Goal: Task Accomplishment & Management: Use online tool/utility

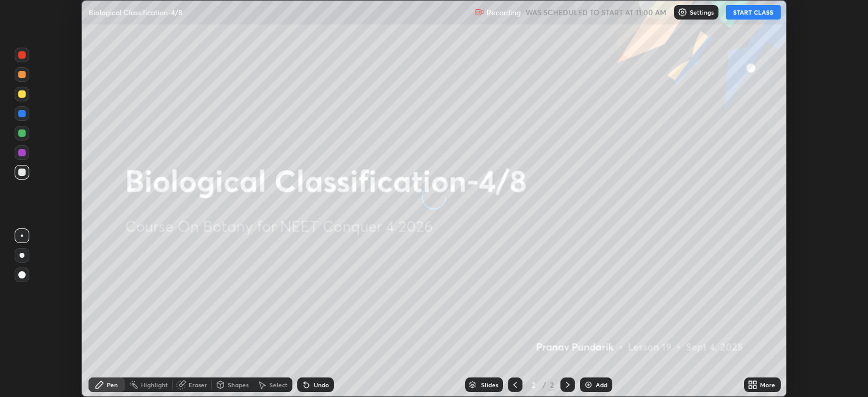
scroll to position [397, 867]
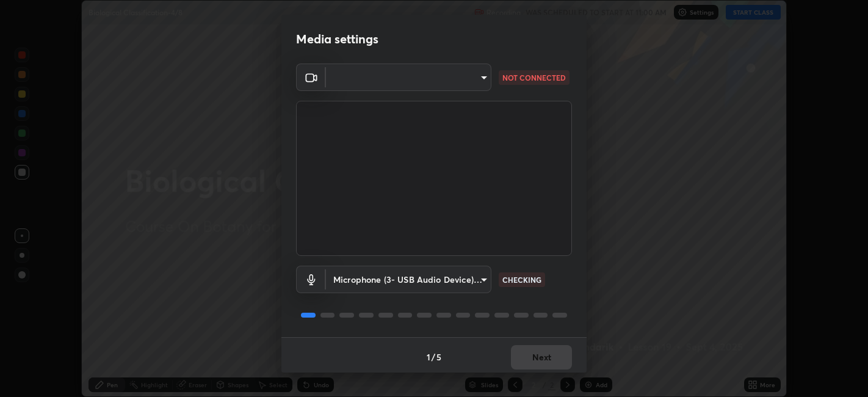
click at [464, 73] on body "Erase all Biological Classification-4/8 Recording WAS SCHEDULED TO START AT 11:…" at bounding box center [434, 198] width 868 height 397
click at [448, 76] on div at bounding box center [434, 198] width 868 height 397
click at [463, 84] on body "Erase all Biological Classification-4/8 Recording WAS SCHEDULED TO START AT 11:…" at bounding box center [434, 198] width 868 height 397
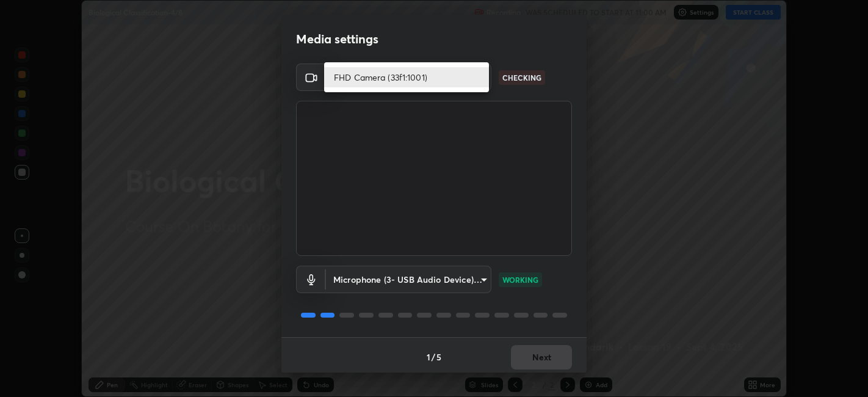
click at [455, 76] on li "FHD Camera (33f1:1001)" at bounding box center [406, 77] width 165 height 20
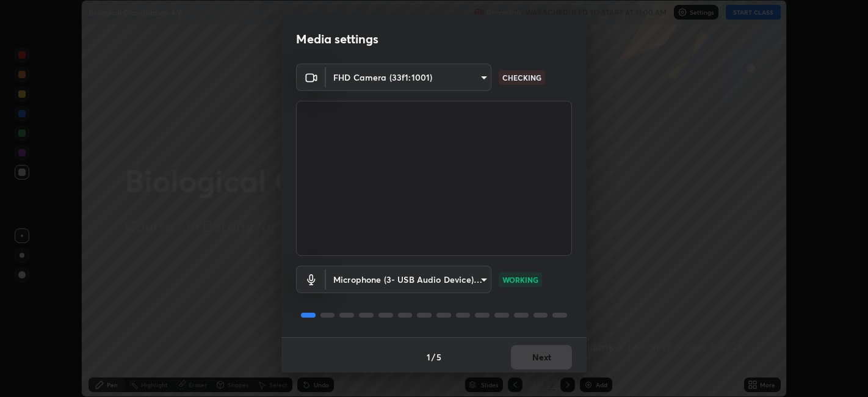
scroll to position [3, 0]
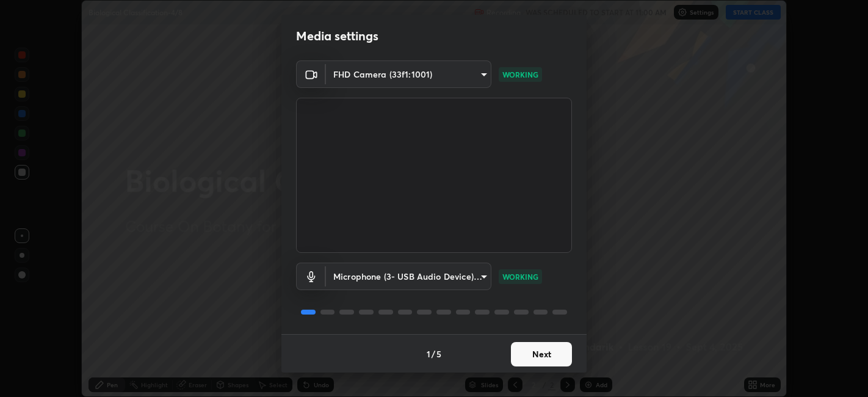
click at [549, 351] on button "Next" at bounding box center [541, 354] width 61 height 24
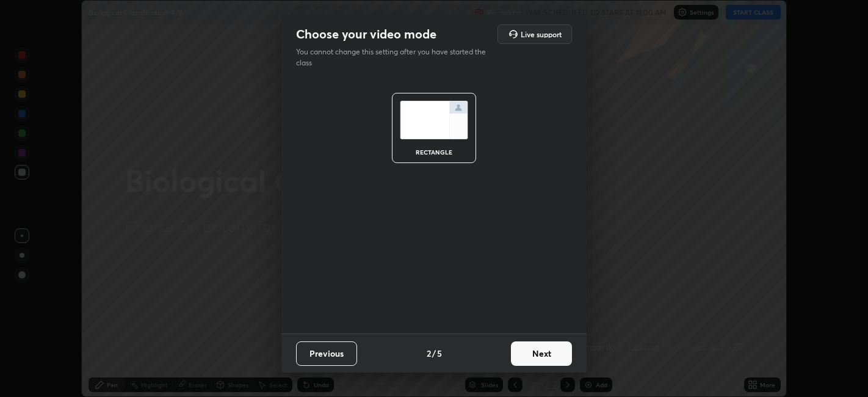
scroll to position [0, 0]
click at [550, 353] on button "Next" at bounding box center [541, 353] width 61 height 24
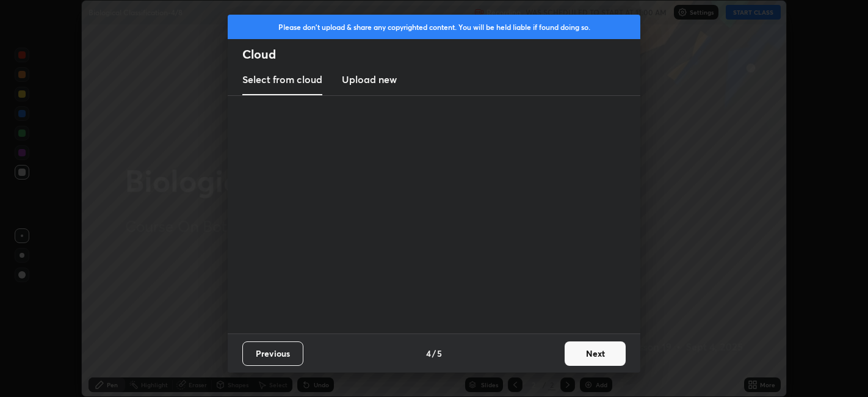
click at [566, 353] on button "Next" at bounding box center [594, 353] width 61 height 24
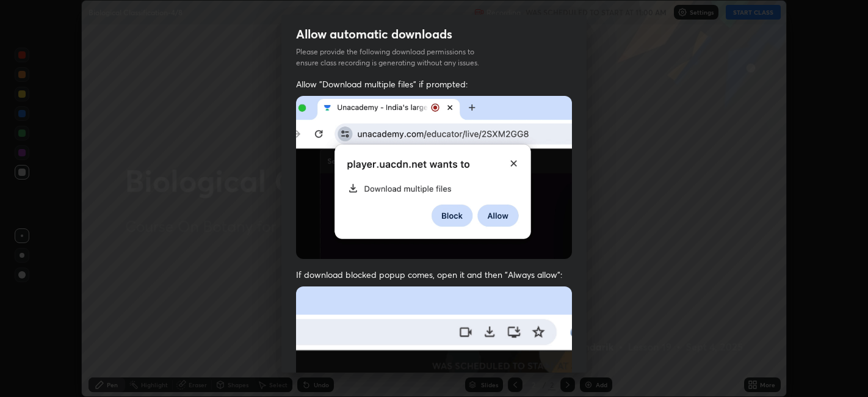
click at [601, 351] on div "Allow automatic downloads Please provide the following download permissions to …" at bounding box center [434, 198] width 868 height 397
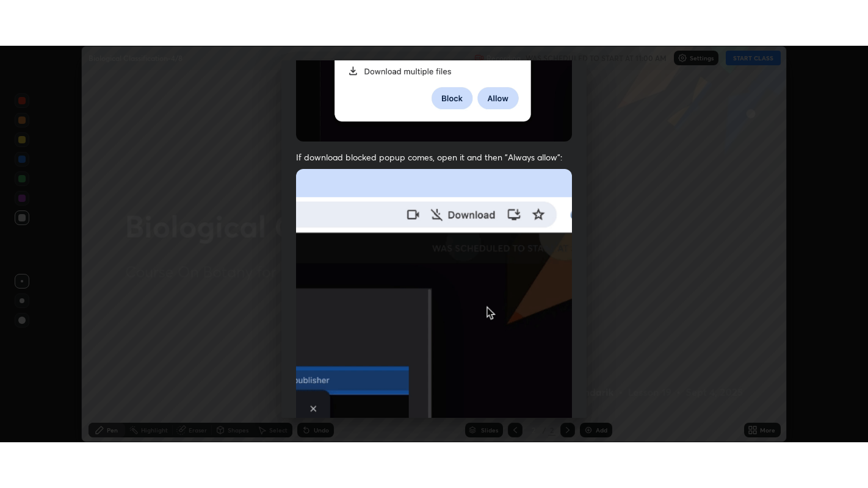
scroll to position [252, 0]
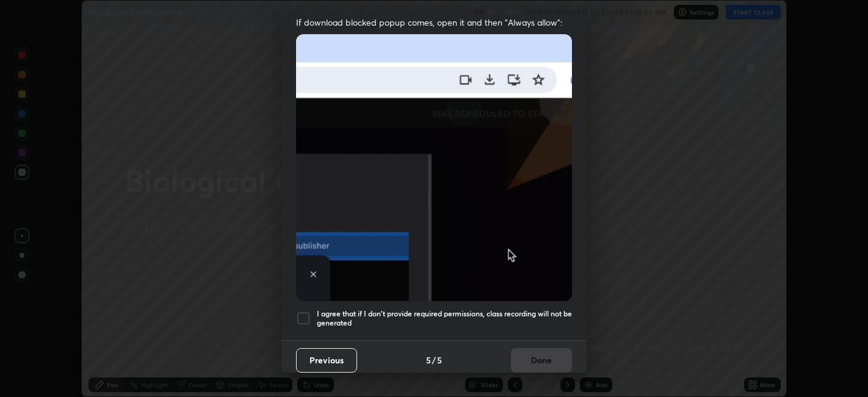
click at [311, 311] on div "I agree that if I don't provide required permissions, class recording will not …" at bounding box center [434, 318] width 276 height 15
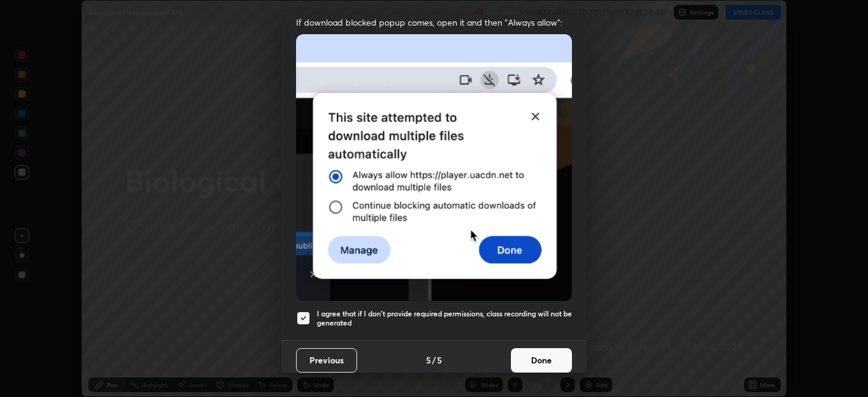
click at [556, 351] on button "Done" at bounding box center [541, 360] width 61 height 24
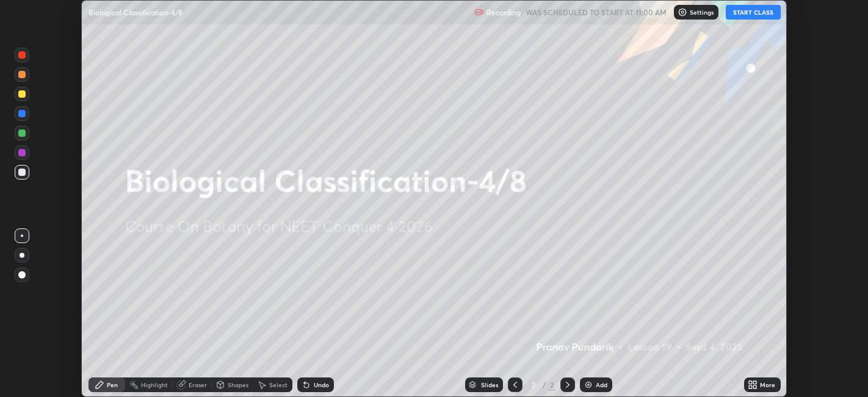
click at [776, 388] on div "More" at bounding box center [762, 384] width 37 height 15
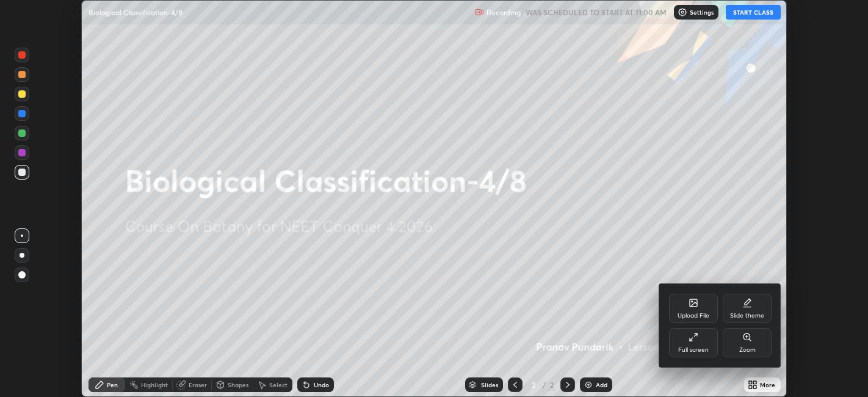
click at [694, 333] on icon at bounding box center [695, 334] width 2 height 2
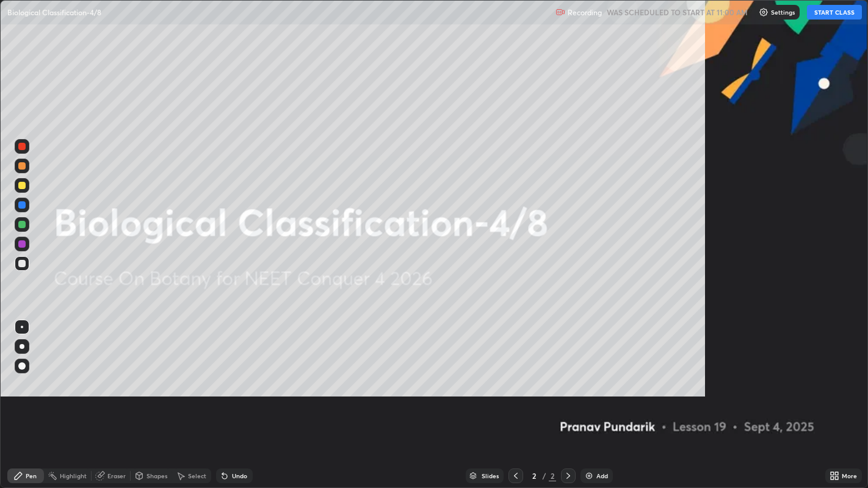
scroll to position [488, 868]
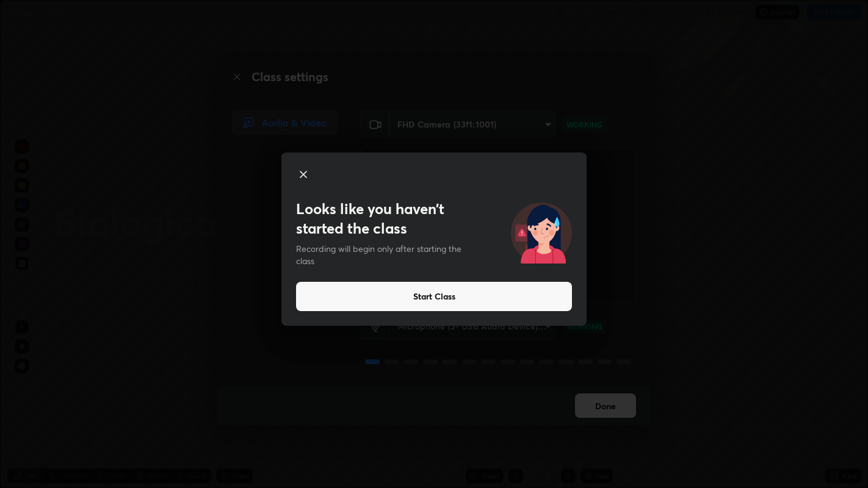
click at [634, 240] on div "Looks like you haven’t started the class Recording will begin only after starti…" at bounding box center [434, 244] width 868 height 488
click at [303, 176] on icon at bounding box center [303, 174] width 15 height 15
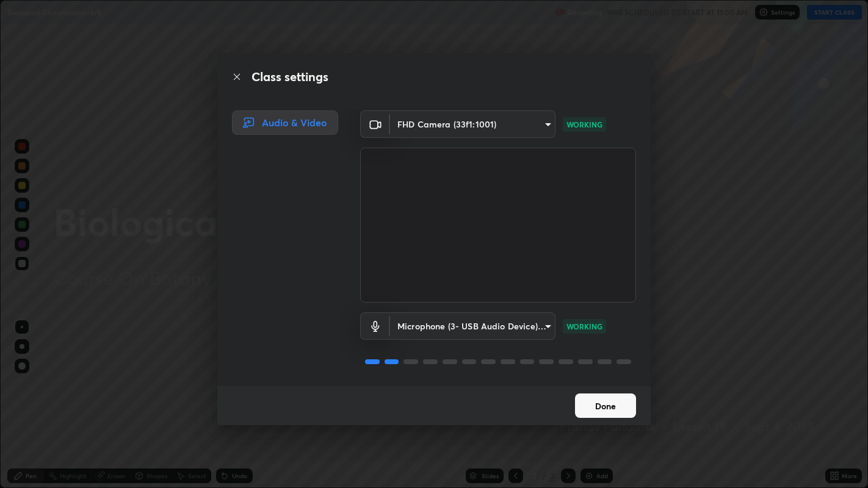
click at [600, 396] on button "Done" at bounding box center [605, 405] width 61 height 24
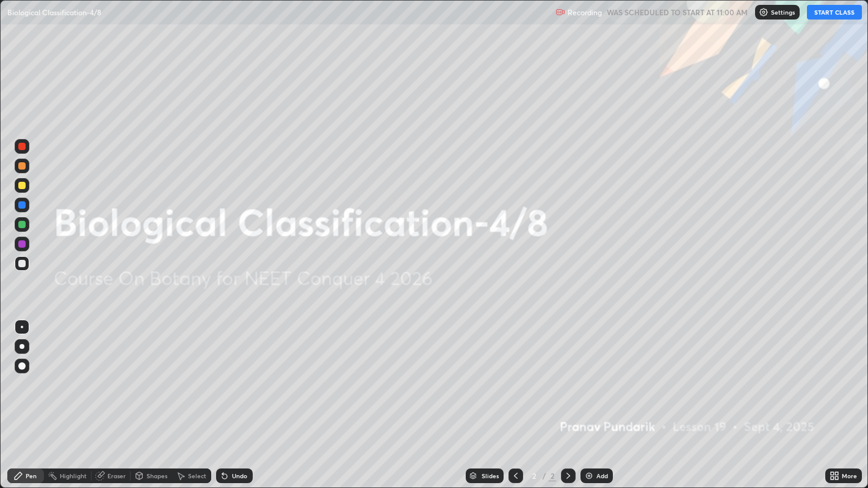
click at [833, 396] on icon at bounding box center [831, 473] width 3 height 3
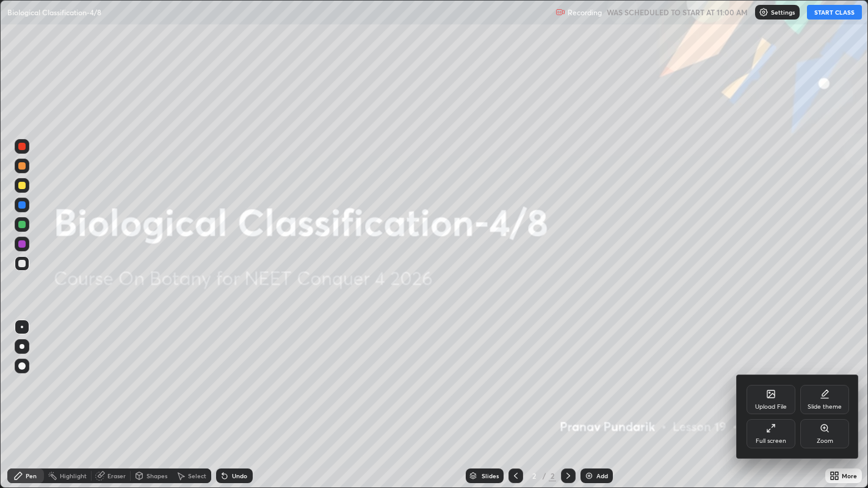
click at [769, 395] on icon at bounding box center [770, 393] width 7 height 7
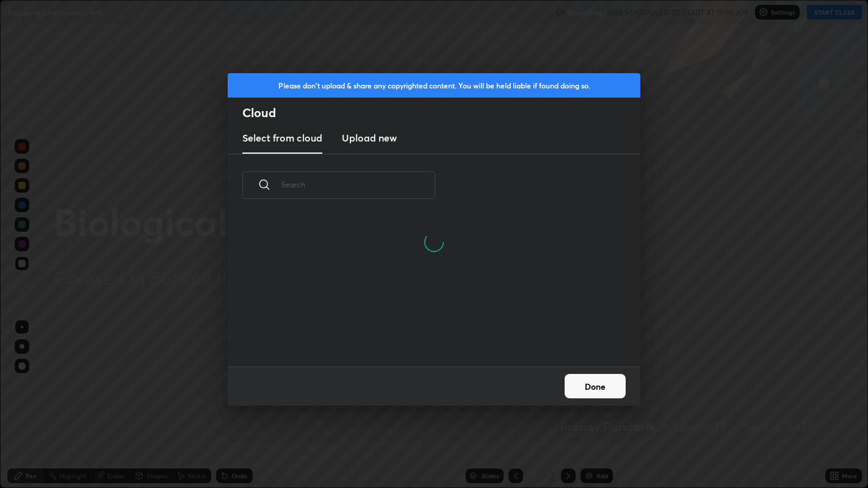
click at [403, 187] on input "text" at bounding box center [358, 185] width 154 height 52
click at [399, 187] on input "text" at bounding box center [358, 185] width 154 height 52
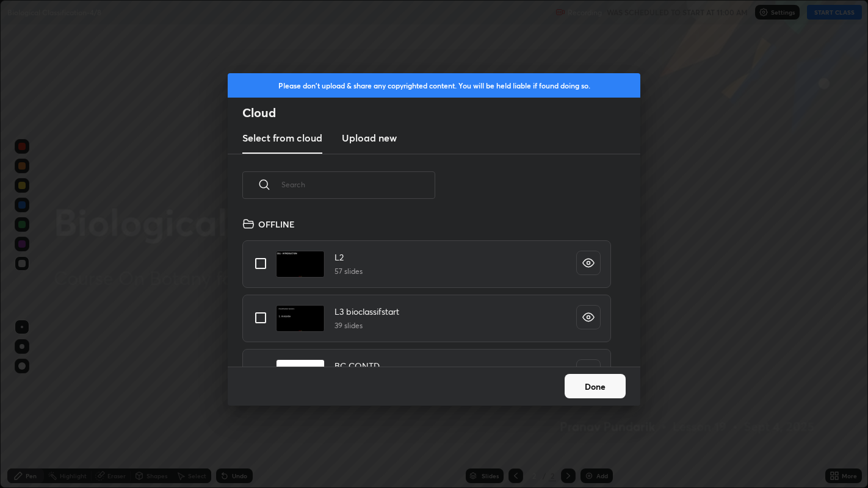
click at [396, 185] on input "text" at bounding box center [358, 185] width 154 height 52
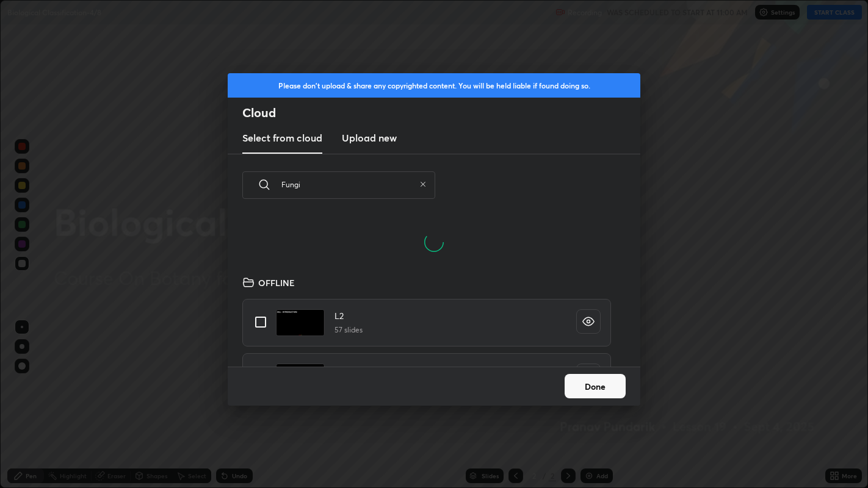
scroll to position [150, 392]
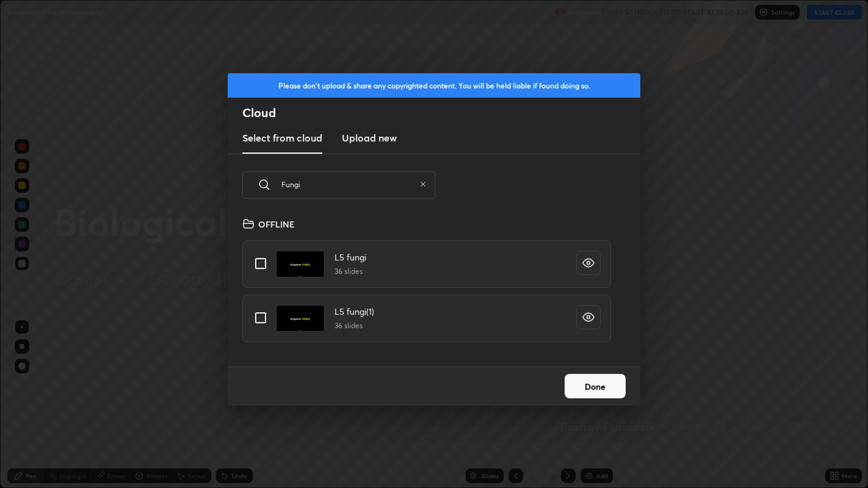
type input "Fungi"
click at [266, 317] on input "grid" at bounding box center [261, 318] width 26 height 26
checkbox input "true"
click at [596, 392] on button "Done" at bounding box center [594, 386] width 61 height 24
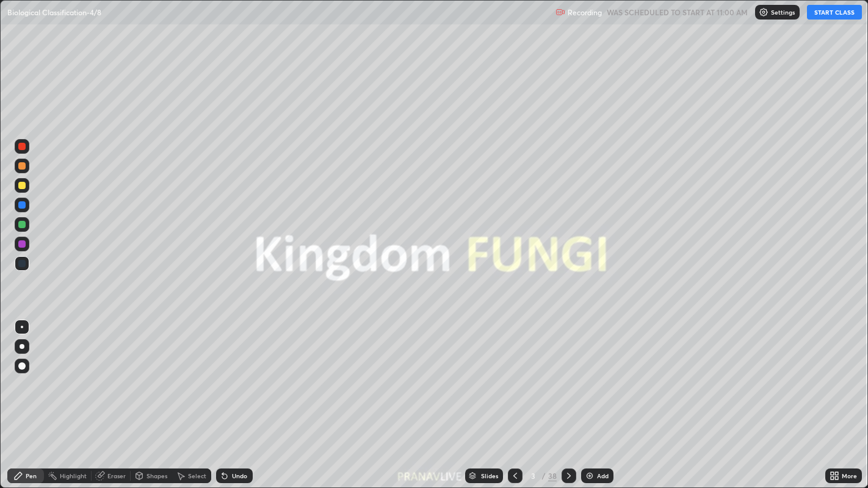
click at [513, 396] on icon at bounding box center [515, 476] width 4 height 6
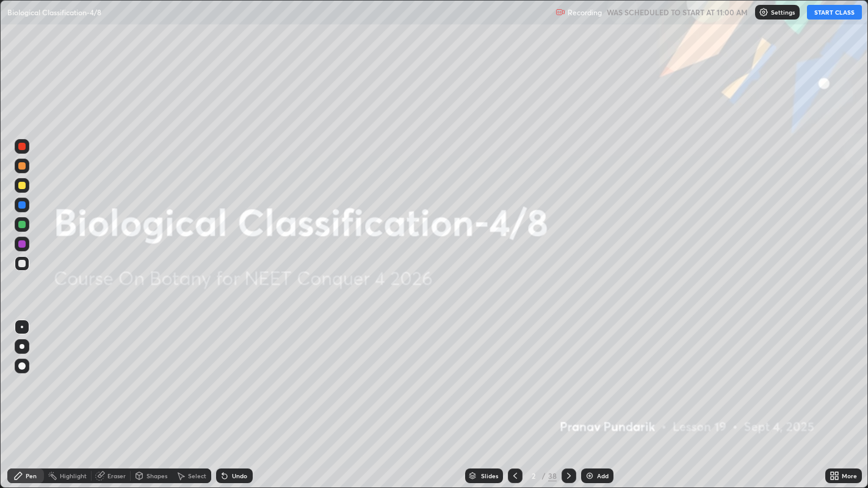
click at [820, 16] on button "START CLASS" at bounding box center [834, 12] width 55 height 15
click at [596, 396] on div "Add" at bounding box center [597, 476] width 32 height 15
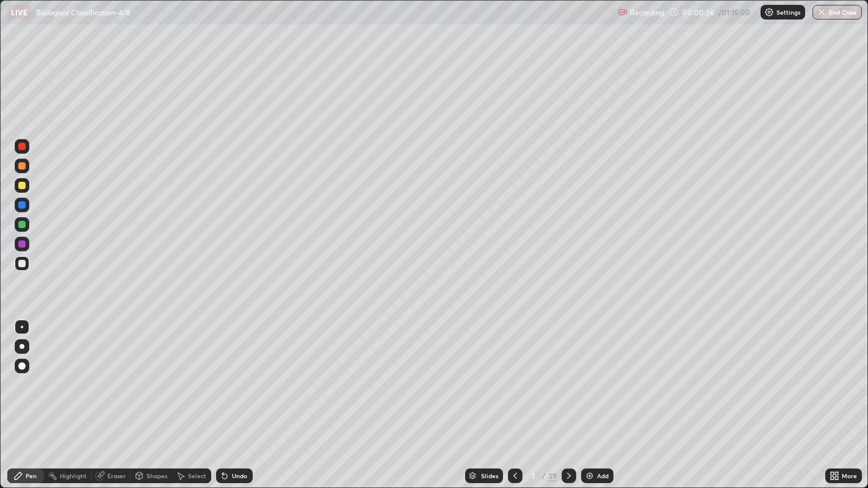
click at [23, 348] on div at bounding box center [22, 346] width 5 height 5
click at [24, 188] on div at bounding box center [21, 185] width 7 height 7
click at [601, 396] on div "Add" at bounding box center [603, 476] width 12 height 6
click at [29, 185] on div at bounding box center [22, 185] width 15 height 15
click at [23, 224] on div at bounding box center [21, 224] width 7 height 7
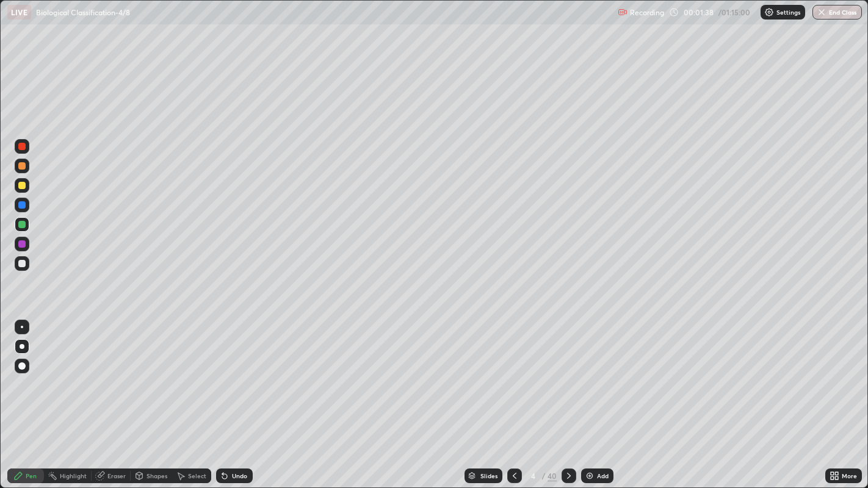
click at [24, 199] on div at bounding box center [22, 205] width 15 height 15
click at [24, 184] on div at bounding box center [21, 185] width 7 height 7
click at [22, 165] on div at bounding box center [21, 165] width 7 height 7
click at [23, 263] on div at bounding box center [21, 263] width 7 height 7
click at [24, 168] on div at bounding box center [21, 165] width 7 height 7
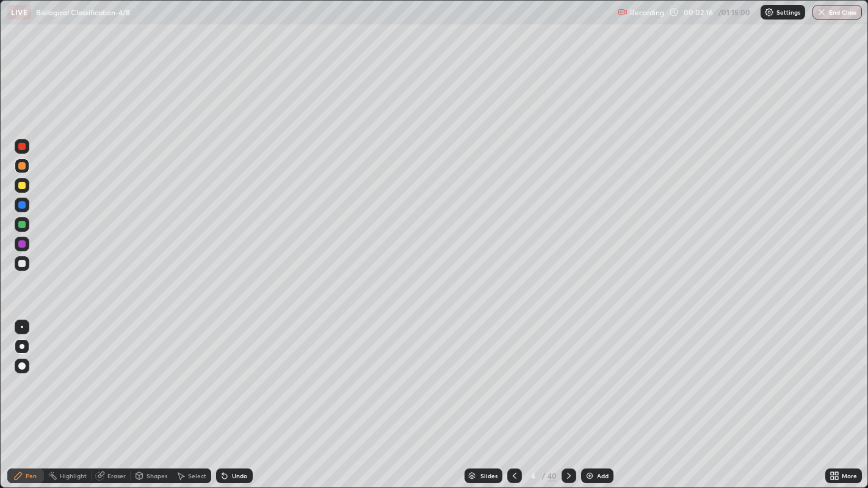
click at [21, 210] on div at bounding box center [22, 205] width 15 height 15
click at [22, 185] on div at bounding box center [21, 185] width 7 height 7
click at [24, 168] on div at bounding box center [21, 165] width 7 height 7
click at [21, 264] on div at bounding box center [21, 263] width 7 height 7
click at [244, 396] on div "Undo" at bounding box center [234, 476] width 37 height 15
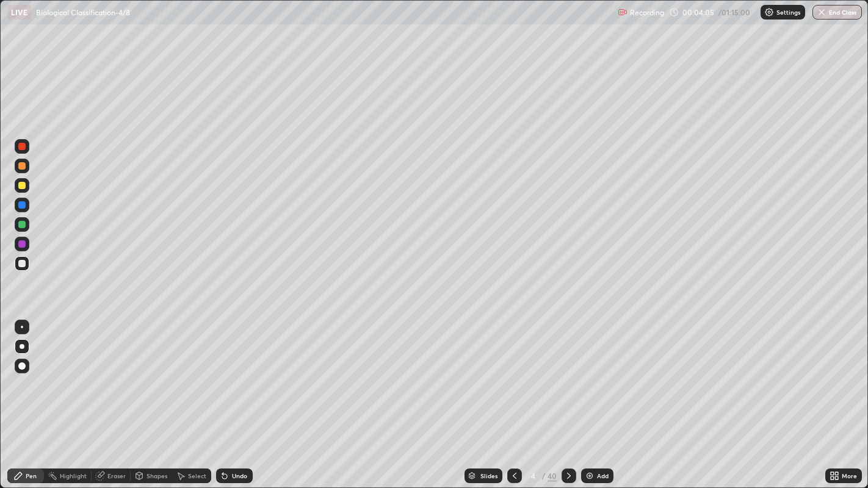
click at [23, 186] on div at bounding box center [21, 185] width 7 height 7
click at [250, 396] on div "Undo" at bounding box center [234, 476] width 37 height 15
click at [21, 326] on div at bounding box center [22, 327] width 2 height 2
click at [23, 267] on div at bounding box center [22, 263] width 15 height 15
click at [600, 396] on div "Add" at bounding box center [603, 476] width 12 height 6
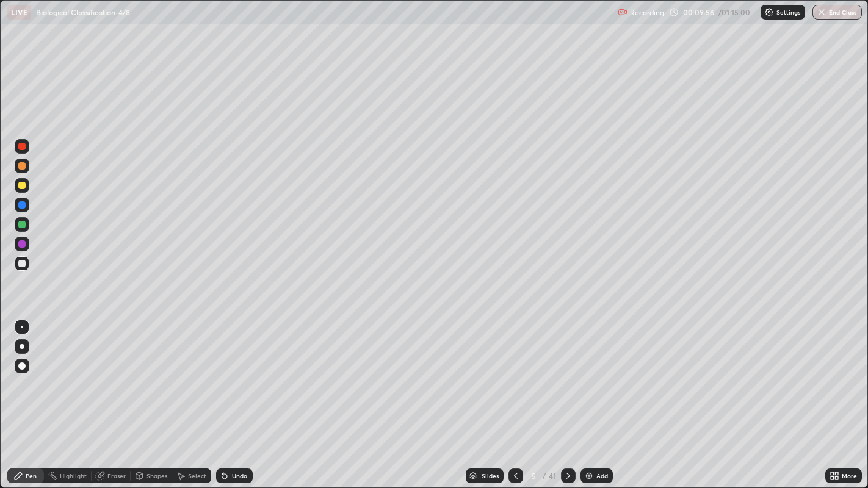
click at [23, 187] on div at bounding box center [21, 185] width 7 height 7
click at [237, 396] on div "Undo" at bounding box center [234, 476] width 37 height 15
click at [23, 267] on div at bounding box center [21, 263] width 7 height 7
click at [21, 269] on div at bounding box center [22, 263] width 15 height 15
click at [21, 346] on div at bounding box center [22, 346] width 5 height 5
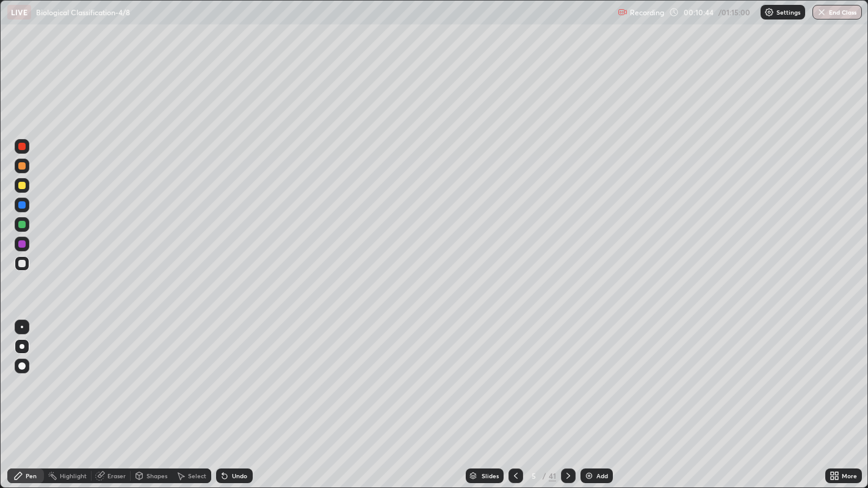
click at [24, 185] on div at bounding box center [21, 185] width 7 height 7
click at [23, 264] on div at bounding box center [21, 263] width 7 height 7
click at [602, 396] on div "Add" at bounding box center [596, 476] width 32 height 15
click at [203, 396] on div "Select" at bounding box center [197, 476] width 18 height 6
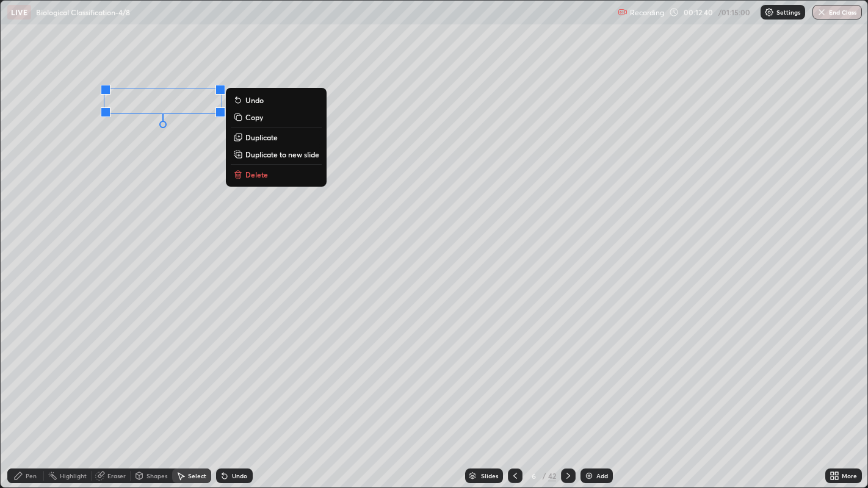
click at [31, 396] on div "Pen" at bounding box center [31, 476] width 11 height 6
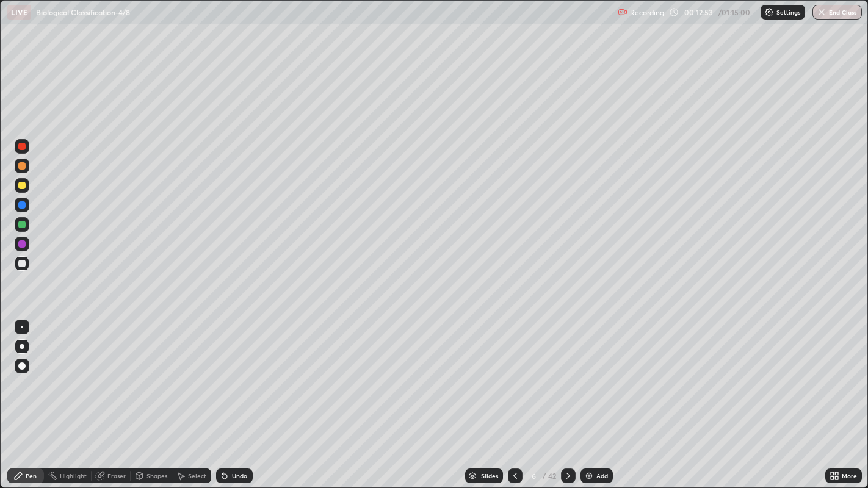
click at [21, 326] on div at bounding box center [22, 327] width 2 height 2
click at [21, 265] on div at bounding box center [21, 263] width 7 height 7
click at [21, 346] on div at bounding box center [22, 346] width 5 height 5
click at [21, 186] on div at bounding box center [21, 185] width 7 height 7
click at [23, 264] on div at bounding box center [21, 263] width 7 height 7
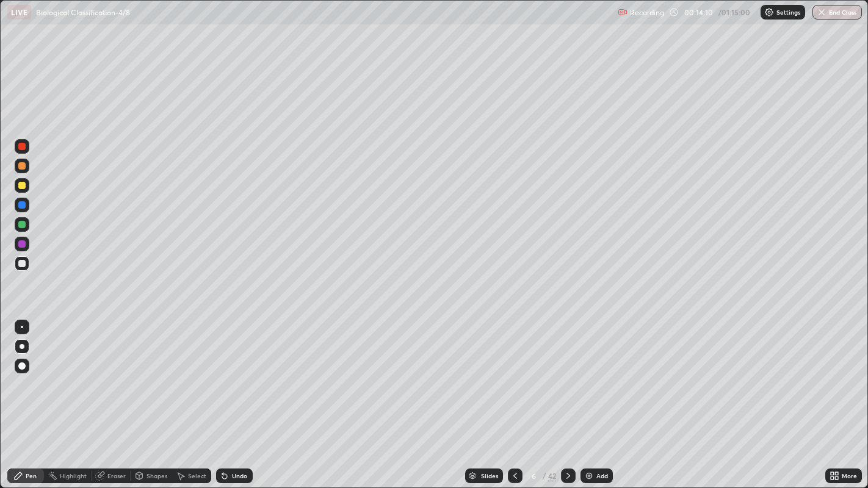
click at [23, 204] on div at bounding box center [21, 204] width 7 height 7
click at [21, 326] on div at bounding box center [22, 327] width 2 height 2
click at [24, 185] on div at bounding box center [21, 185] width 7 height 7
click at [25, 265] on div at bounding box center [21, 263] width 7 height 7
click at [22, 186] on div at bounding box center [21, 185] width 7 height 7
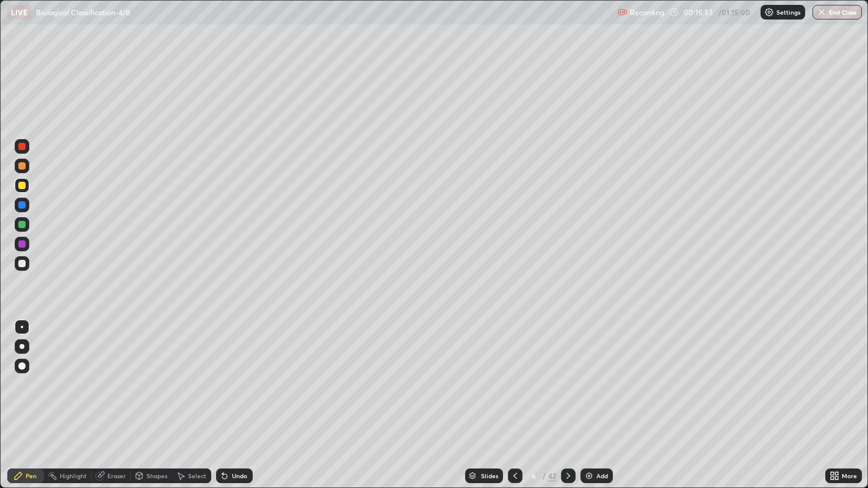
click at [25, 264] on div at bounding box center [21, 263] width 7 height 7
click at [195, 396] on div "Select" at bounding box center [191, 476] width 39 height 15
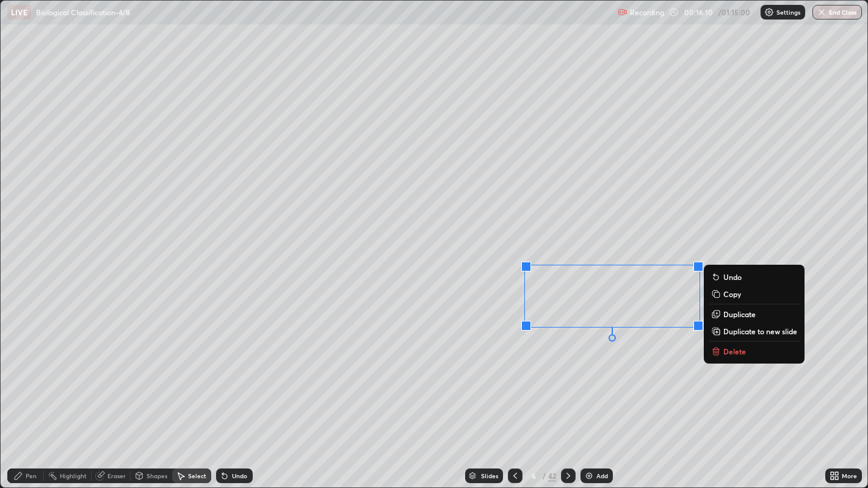
click at [501, 246] on div "0 ° Undo Copy Duplicate Duplicate to new slide Delete" at bounding box center [434, 244] width 867 height 487
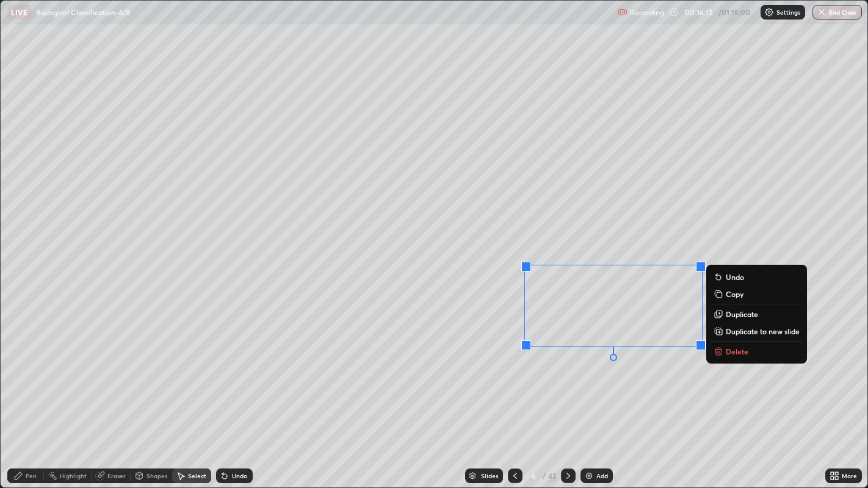
click at [724, 315] on button "Duplicate" at bounding box center [756, 314] width 91 height 15
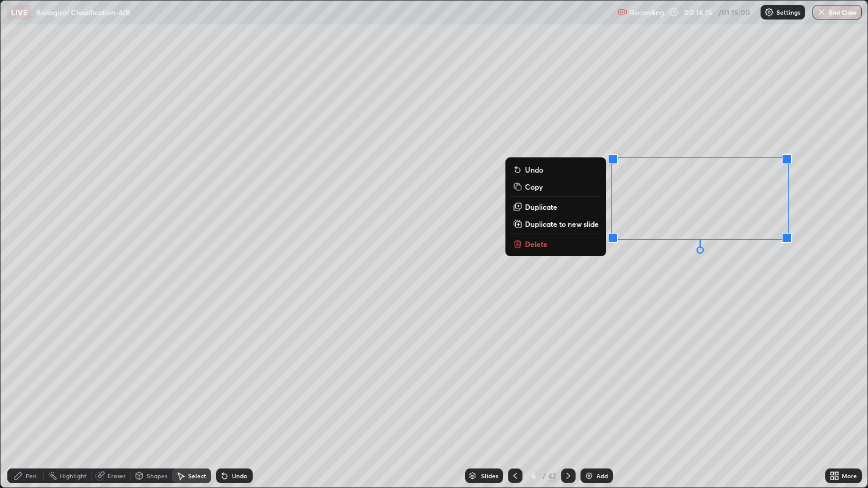
click at [29, 396] on div "Pen" at bounding box center [31, 476] width 11 height 6
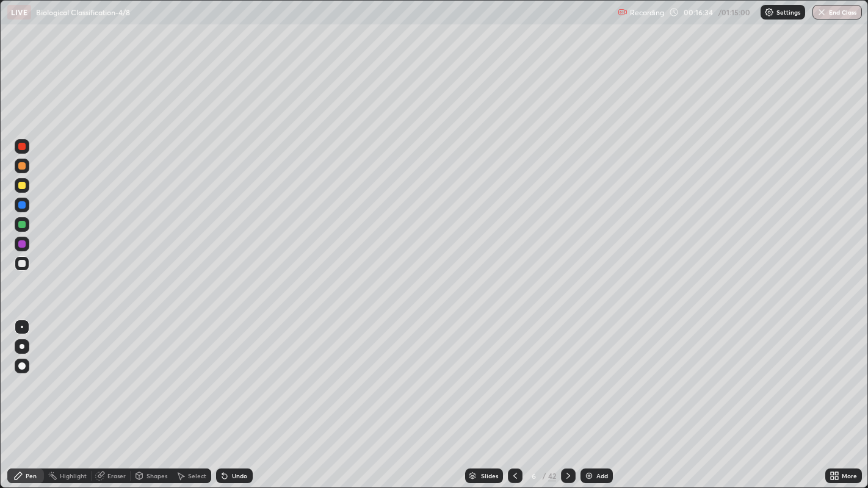
click at [24, 192] on div at bounding box center [22, 185] width 15 height 15
click at [21, 354] on div at bounding box center [22, 346] width 15 height 15
click at [21, 326] on div at bounding box center [22, 327] width 2 height 2
click at [22, 263] on div at bounding box center [21, 263] width 7 height 7
click at [23, 247] on div at bounding box center [21, 243] width 7 height 7
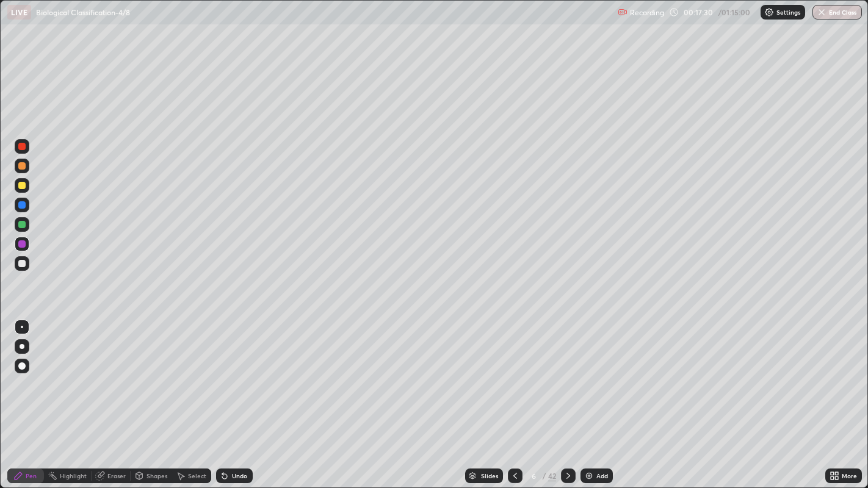
click at [21, 182] on div at bounding box center [21, 185] width 7 height 7
click at [185, 396] on div "Select" at bounding box center [191, 476] width 39 height 15
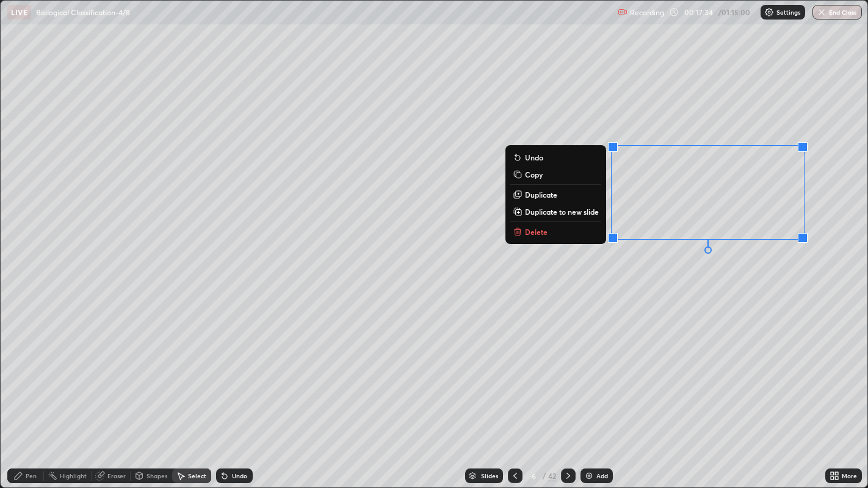
click at [575, 194] on button "Duplicate" at bounding box center [555, 194] width 91 height 15
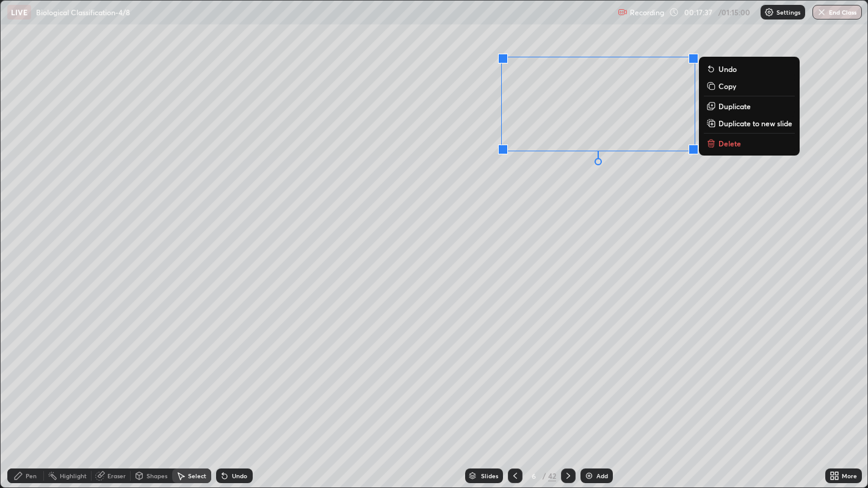
click at [116, 396] on div "Eraser" at bounding box center [116, 476] width 18 height 6
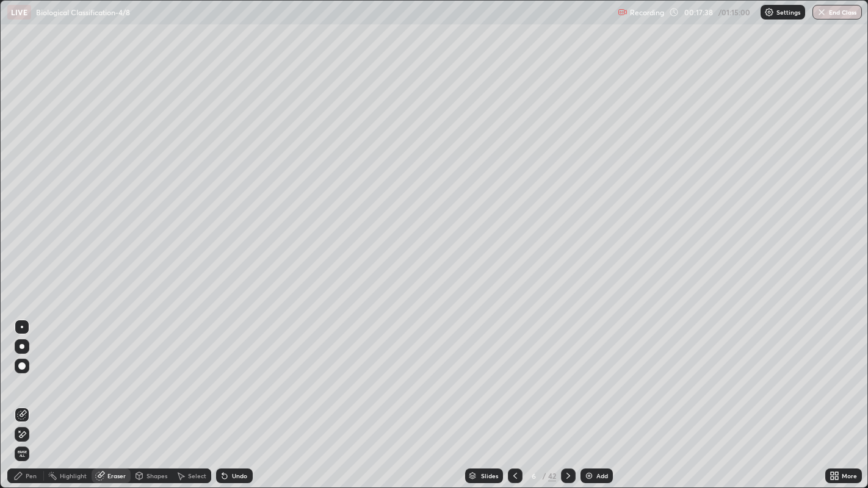
click at [24, 396] on icon at bounding box center [22, 415] width 10 height 10
click at [28, 396] on div "Pen" at bounding box center [25, 476] width 37 height 15
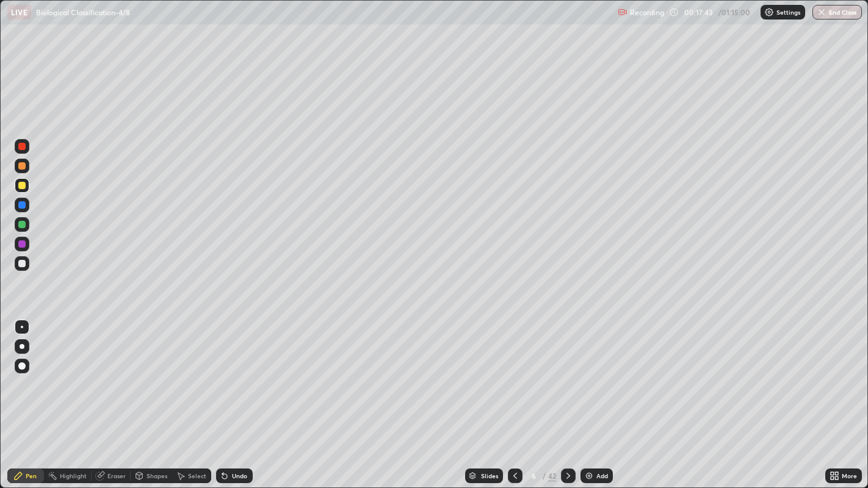
click at [24, 265] on div at bounding box center [21, 263] width 7 height 7
click at [121, 396] on div "Eraser" at bounding box center [116, 476] width 18 height 6
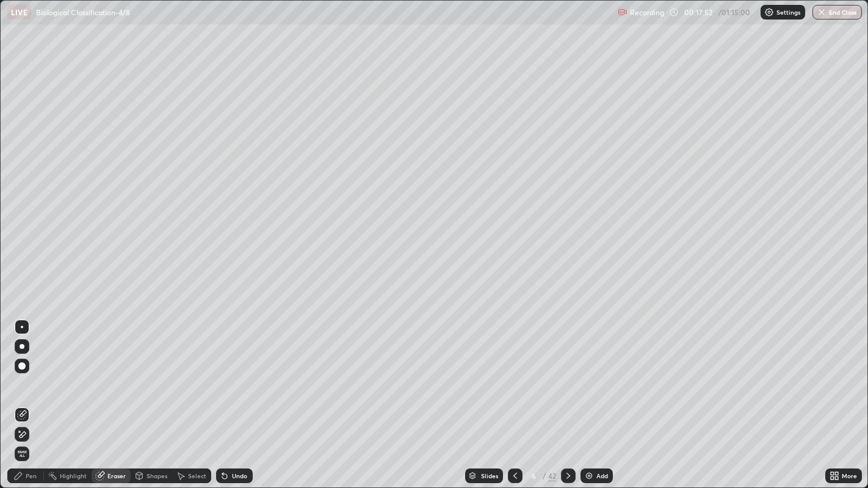
click at [26, 396] on div "Pen" at bounding box center [25, 476] width 37 height 15
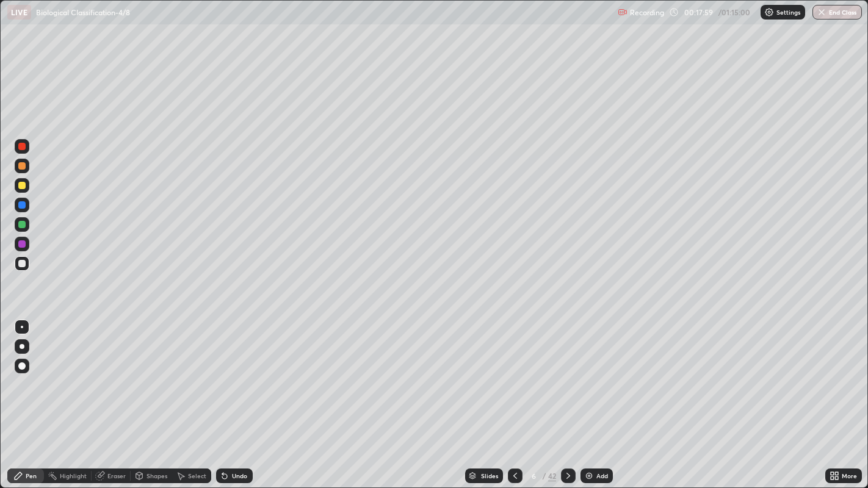
click at [21, 263] on div at bounding box center [21, 263] width 7 height 7
click at [24, 190] on div at bounding box center [22, 185] width 15 height 15
click at [195, 396] on div "Select" at bounding box center [191, 476] width 39 height 15
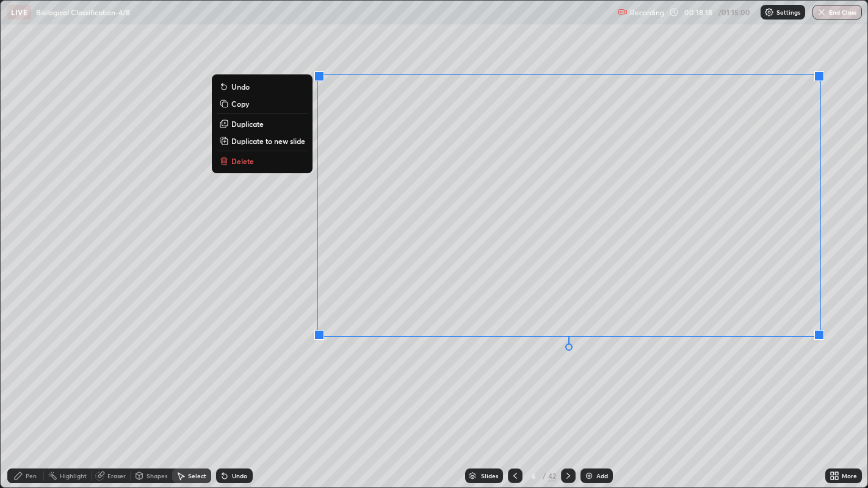
click at [23, 396] on div "Pen" at bounding box center [25, 476] width 37 height 15
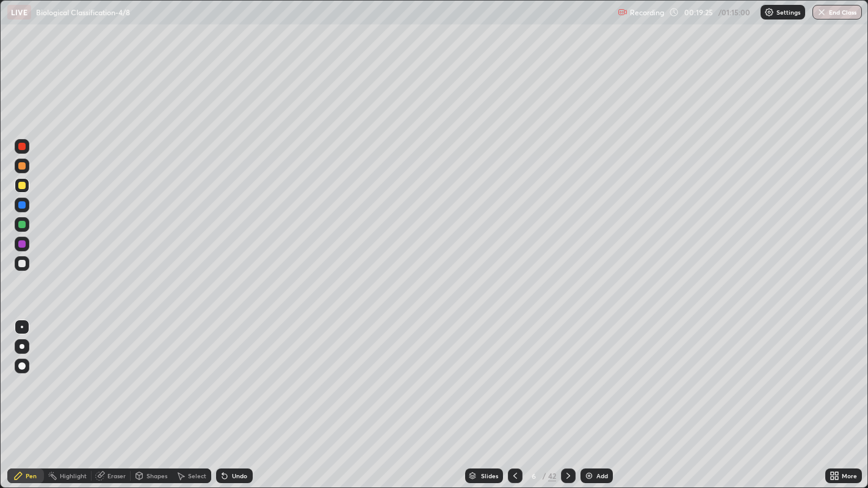
click at [24, 270] on div at bounding box center [22, 263] width 15 height 15
click at [25, 332] on div at bounding box center [22, 327] width 15 height 15
click at [24, 344] on div at bounding box center [22, 346] width 15 height 15
click at [232, 396] on div "Undo" at bounding box center [239, 476] width 15 height 6
click at [26, 260] on div at bounding box center [22, 263] width 15 height 15
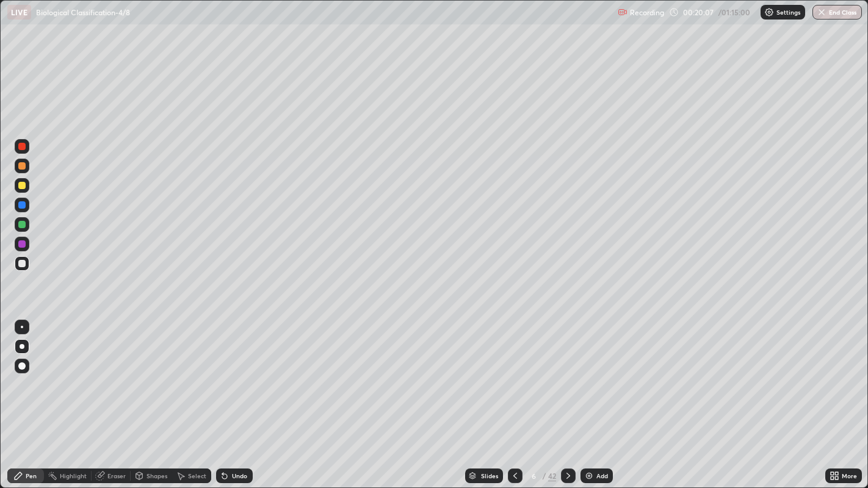
click at [23, 224] on div at bounding box center [21, 224] width 7 height 7
click at [601, 396] on div "Add" at bounding box center [602, 476] width 12 height 6
click at [24, 187] on div at bounding box center [21, 185] width 7 height 7
click at [20, 267] on div at bounding box center [22, 263] width 15 height 15
click at [239, 396] on div "Undo" at bounding box center [239, 476] width 15 height 6
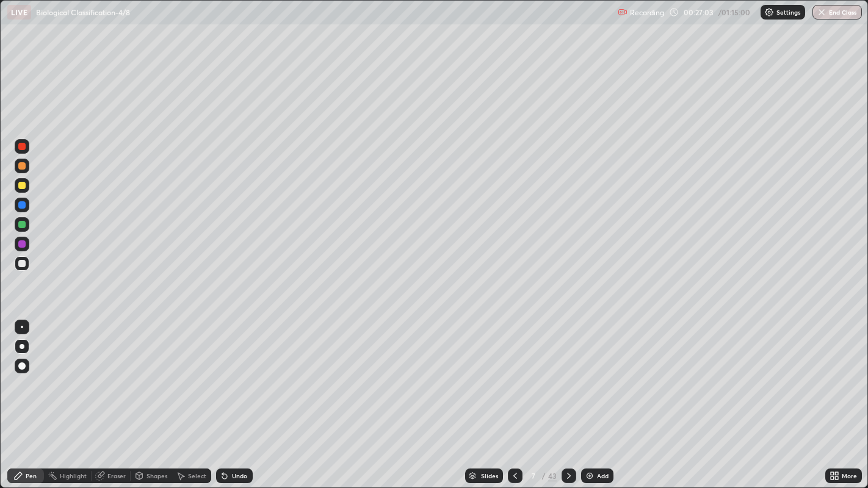
click at [24, 221] on div at bounding box center [21, 224] width 7 height 7
click at [243, 396] on div "Undo" at bounding box center [239, 476] width 15 height 6
click at [240, 396] on div "Undo" at bounding box center [234, 476] width 37 height 15
click at [21, 264] on div at bounding box center [21, 263] width 7 height 7
click at [481, 396] on div "Slides" at bounding box center [489, 476] width 17 height 6
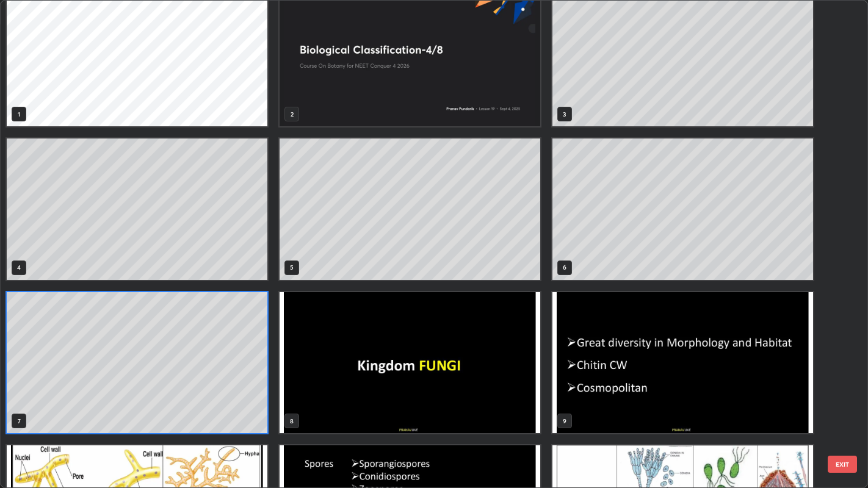
scroll to position [26, 0]
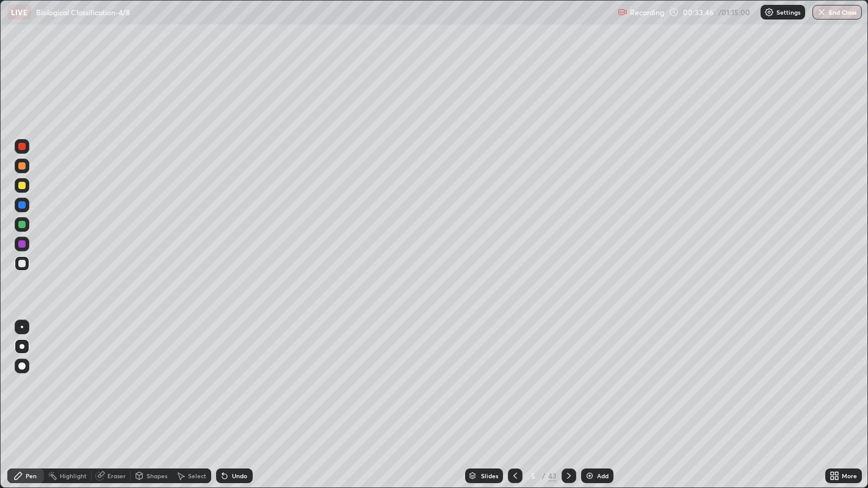
click at [486, 396] on div "Slides" at bounding box center [489, 476] width 17 height 6
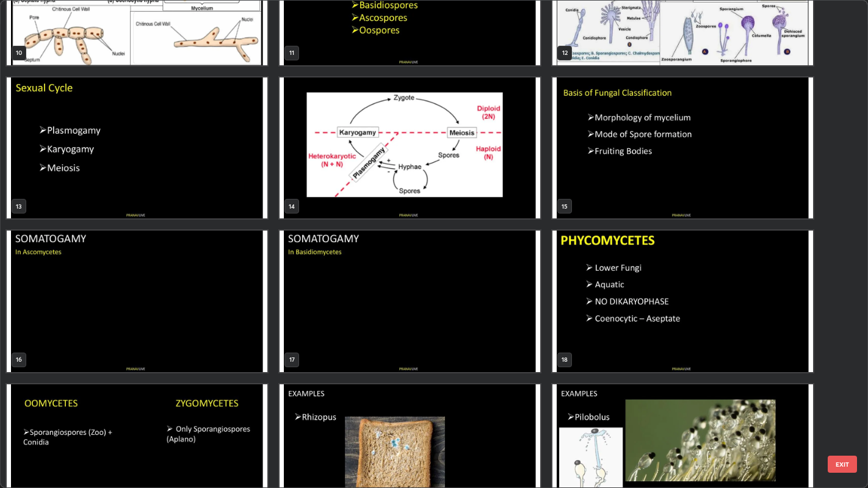
scroll to position [545, 0]
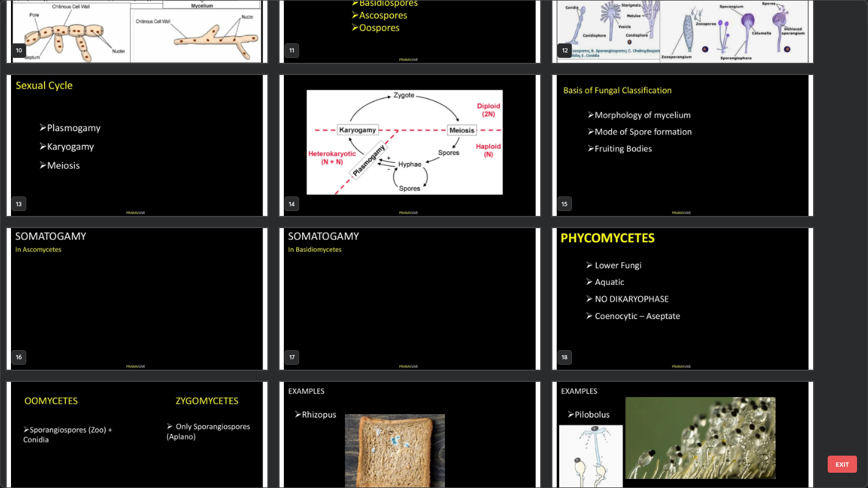
click at [606, 205] on img "grid" at bounding box center [682, 145] width 260 height 141
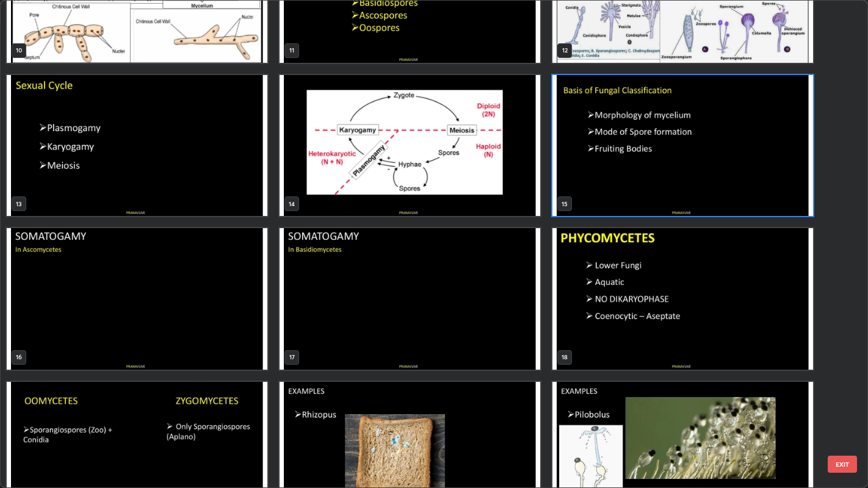
click at [598, 204] on img "grid" at bounding box center [682, 145] width 260 height 141
click at [596, 203] on img "grid" at bounding box center [682, 145] width 260 height 141
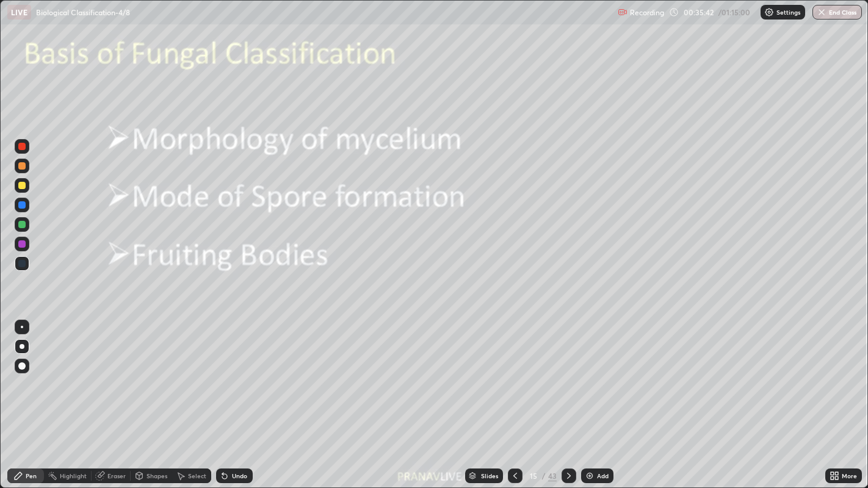
click at [598, 396] on div "Add" at bounding box center [603, 476] width 12 height 6
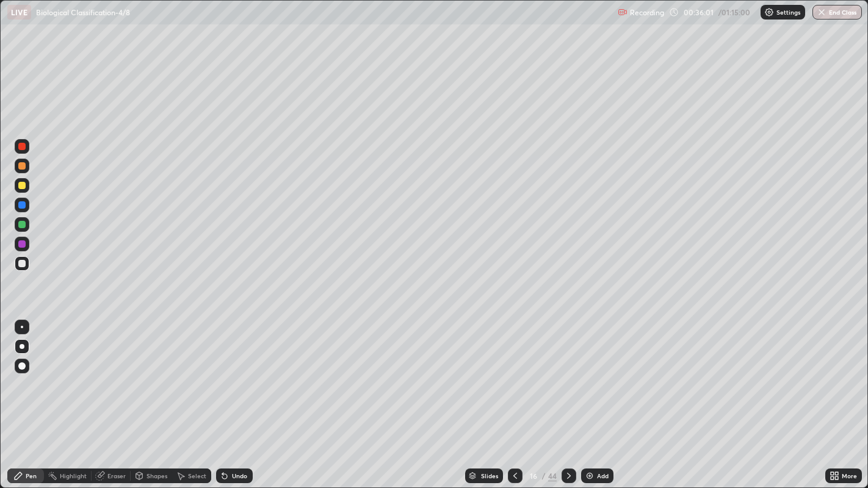
click at [23, 227] on div at bounding box center [21, 224] width 7 height 7
click at [246, 396] on div "Undo" at bounding box center [234, 476] width 37 height 15
click at [251, 396] on div "Undo" at bounding box center [234, 476] width 37 height 15
click at [486, 396] on div "Slides" at bounding box center [489, 476] width 17 height 6
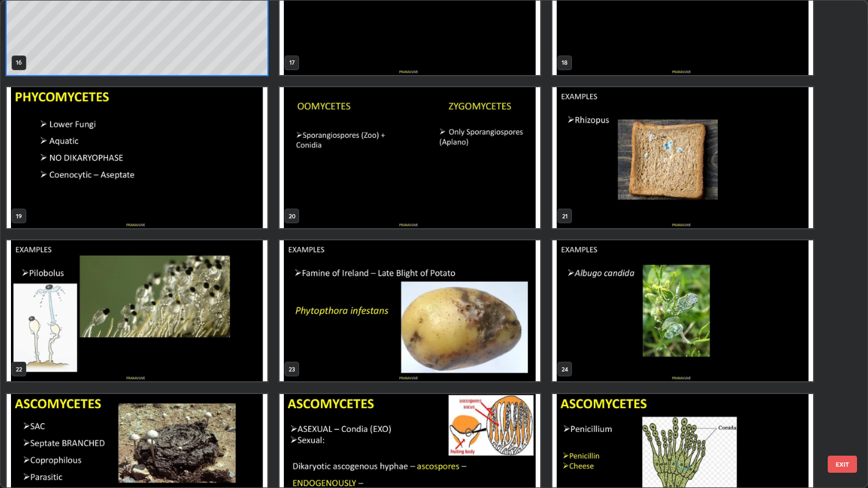
scroll to position [855, 0]
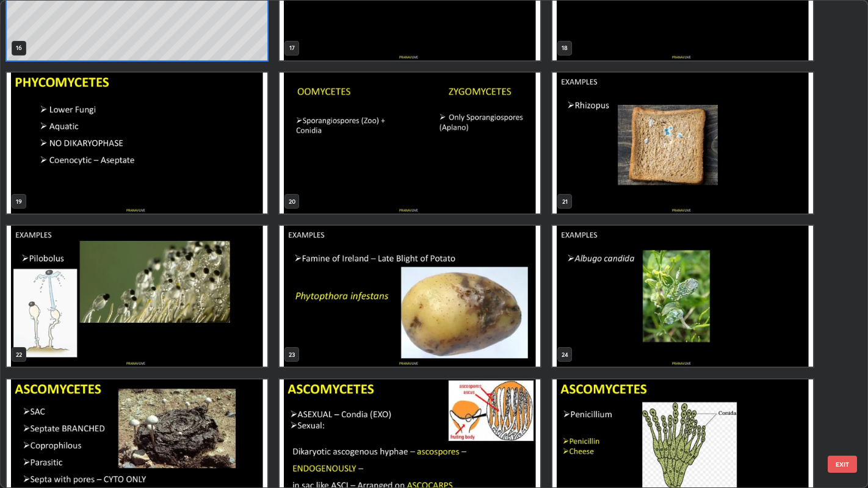
click at [641, 203] on img "grid" at bounding box center [682, 143] width 260 height 141
click at [641, 205] on img "grid" at bounding box center [682, 143] width 260 height 141
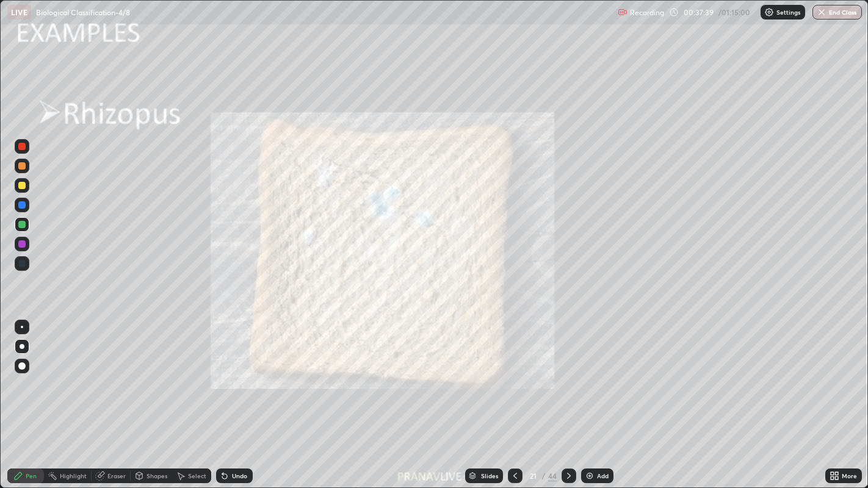
click at [641, 202] on img "grid" at bounding box center [682, 143] width 260 height 141
click at [639, 201] on img "grid" at bounding box center [682, 143] width 260 height 141
click at [637, 198] on img "grid" at bounding box center [682, 143] width 260 height 141
click at [842, 396] on div "More" at bounding box center [848, 476] width 15 height 6
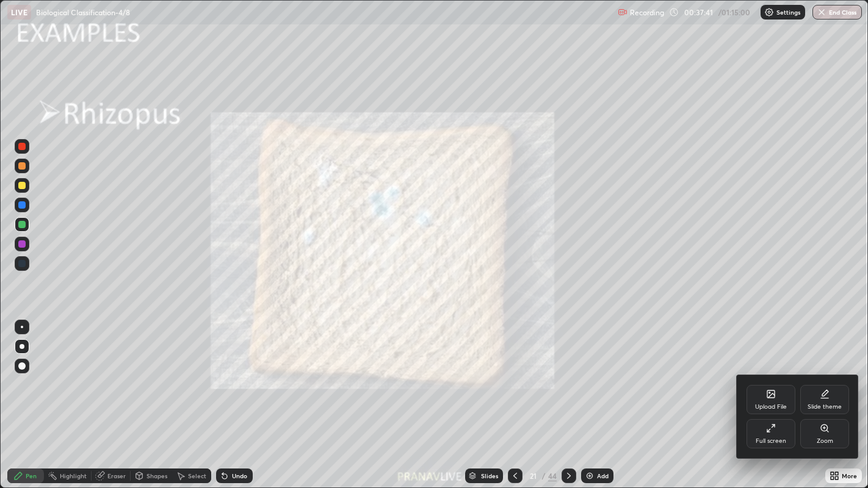
click at [819, 396] on div "Zoom" at bounding box center [824, 441] width 16 height 6
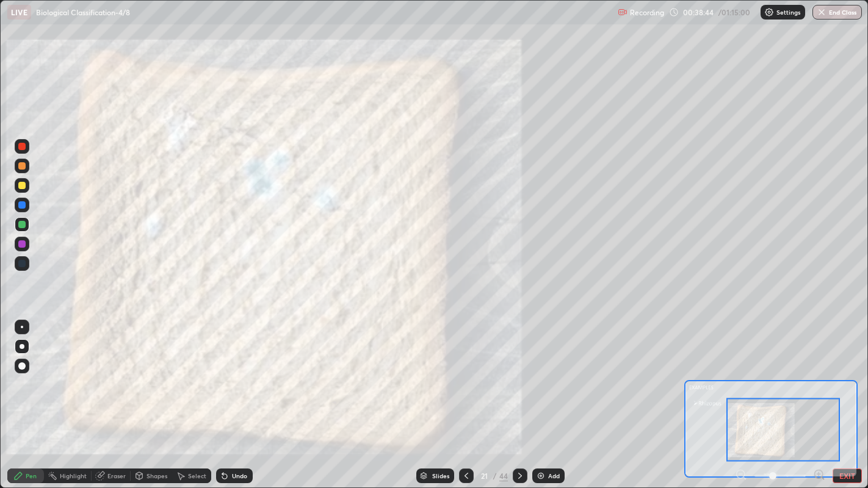
click at [851, 396] on button "EXIT" at bounding box center [846, 476] width 29 height 15
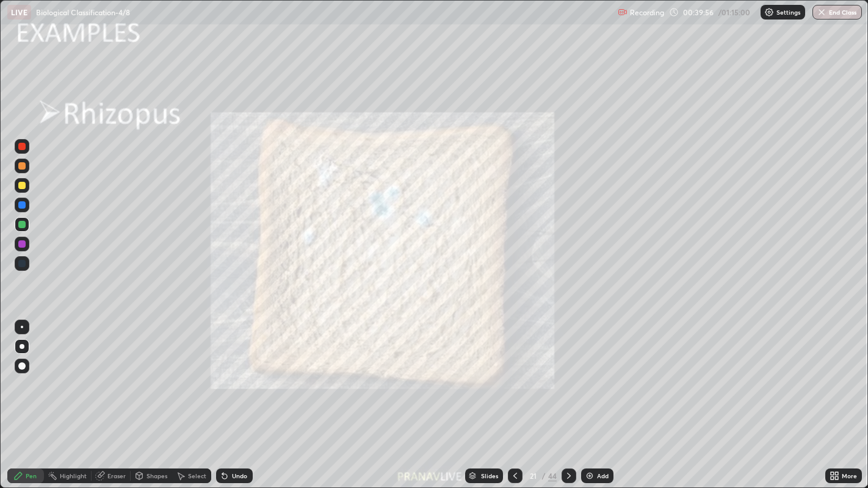
click at [567, 396] on div at bounding box center [568, 476] width 15 height 24
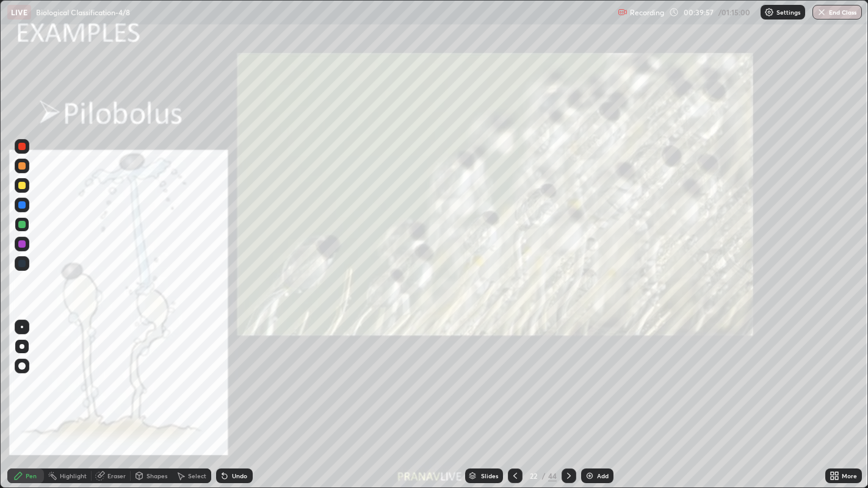
click at [836, 396] on icon at bounding box center [836, 473] width 3 height 3
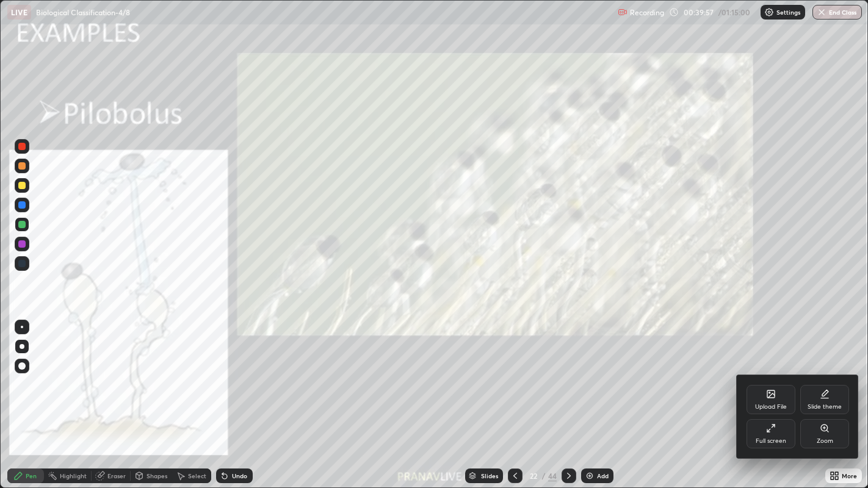
click at [808, 396] on div "Zoom" at bounding box center [824, 433] width 49 height 29
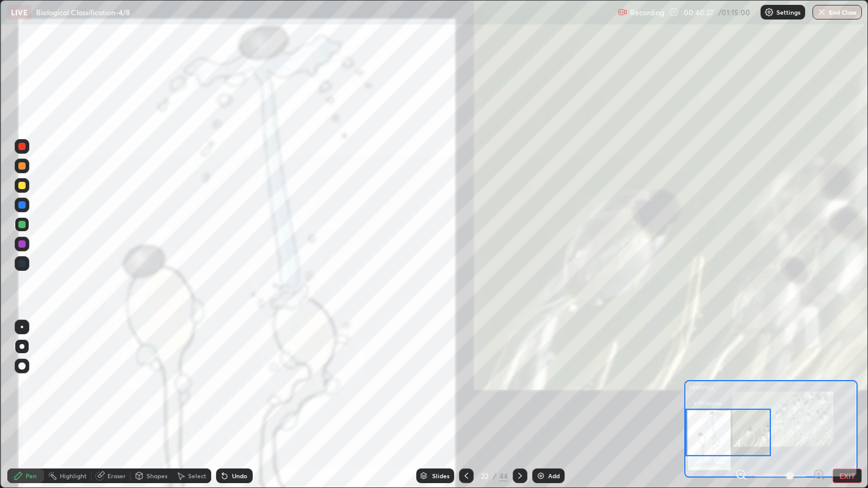
click at [856, 396] on button "EXIT" at bounding box center [846, 476] width 29 height 15
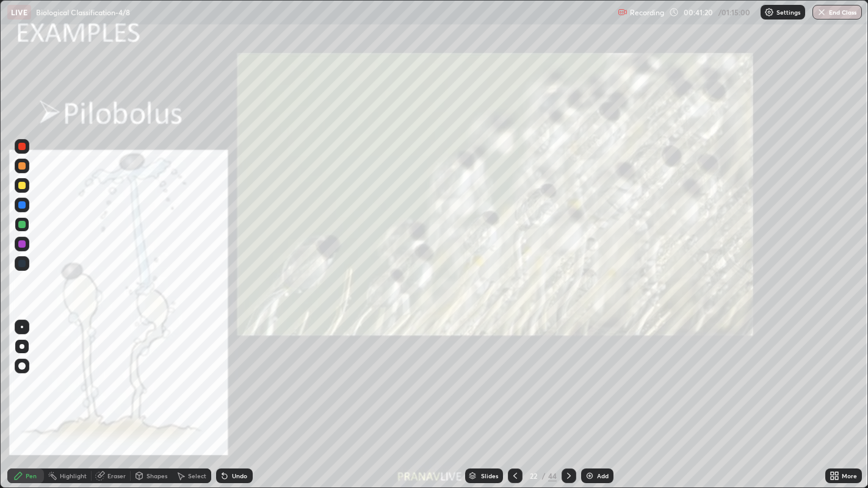
click at [567, 396] on icon at bounding box center [569, 476] width 10 height 10
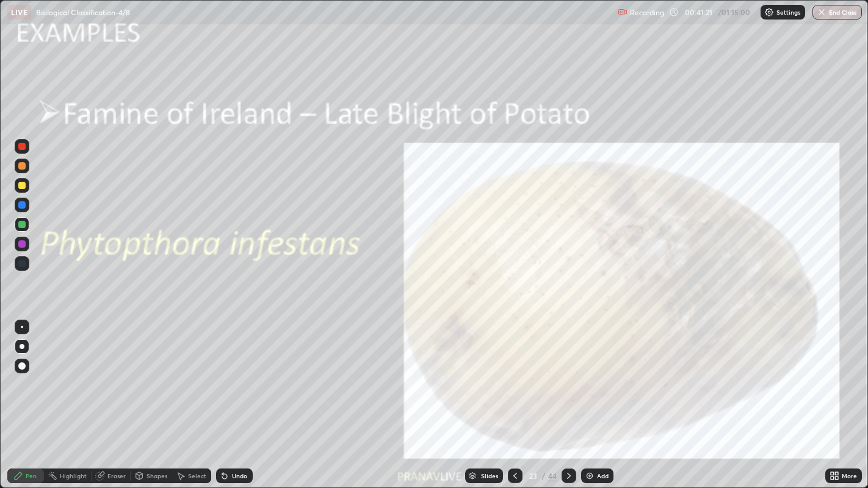
click at [836, 396] on icon at bounding box center [836, 473] width 3 height 3
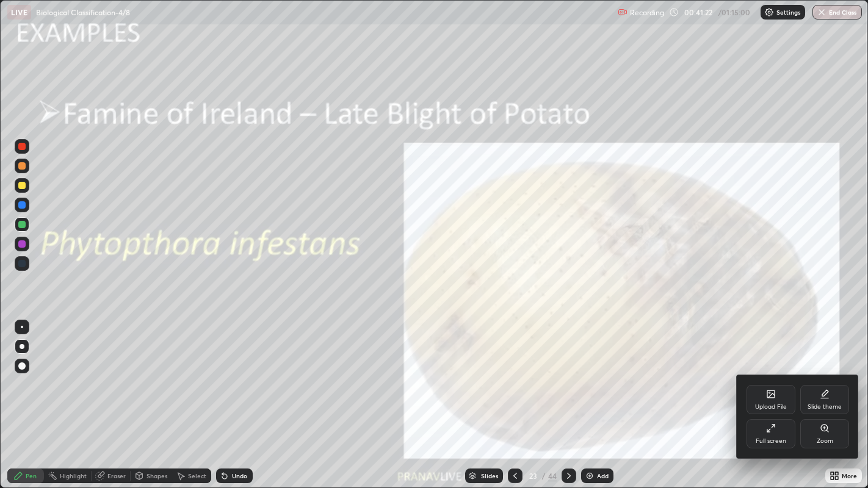
click at [819, 396] on div "Zoom" at bounding box center [824, 433] width 49 height 29
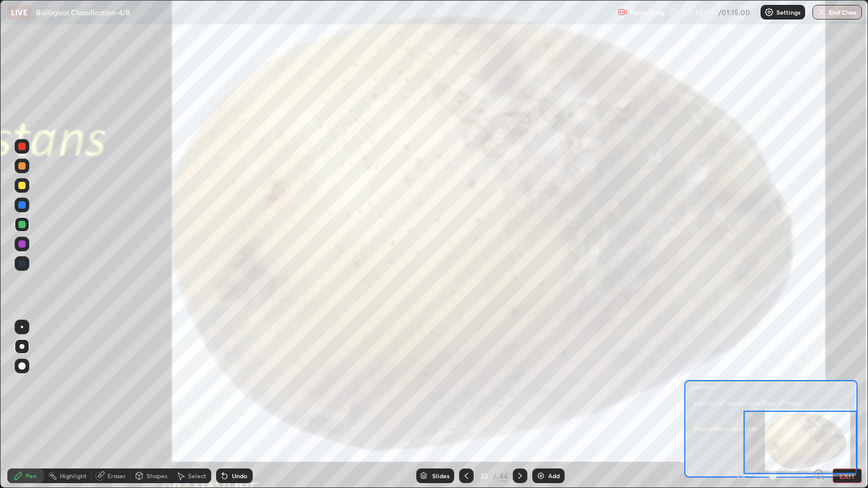
click at [858, 396] on button "EXIT" at bounding box center [846, 476] width 29 height 15
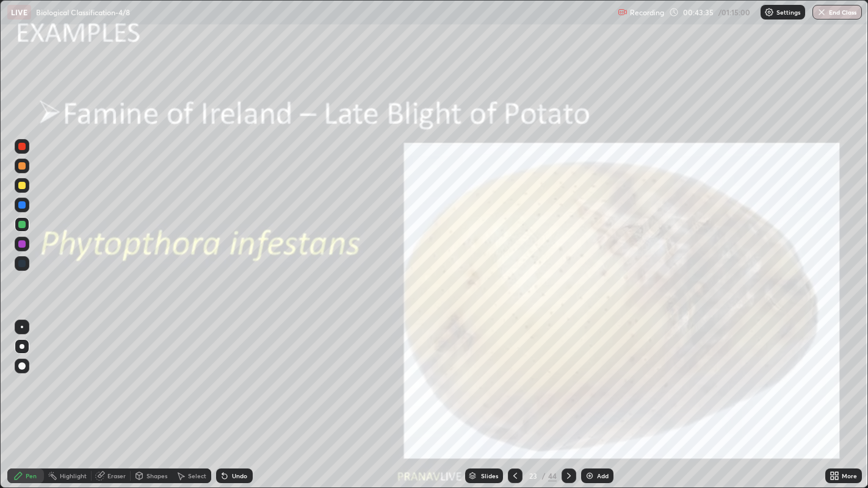
click at [566, 396] on icon at bounding box center [569, 476] width 10 height 10
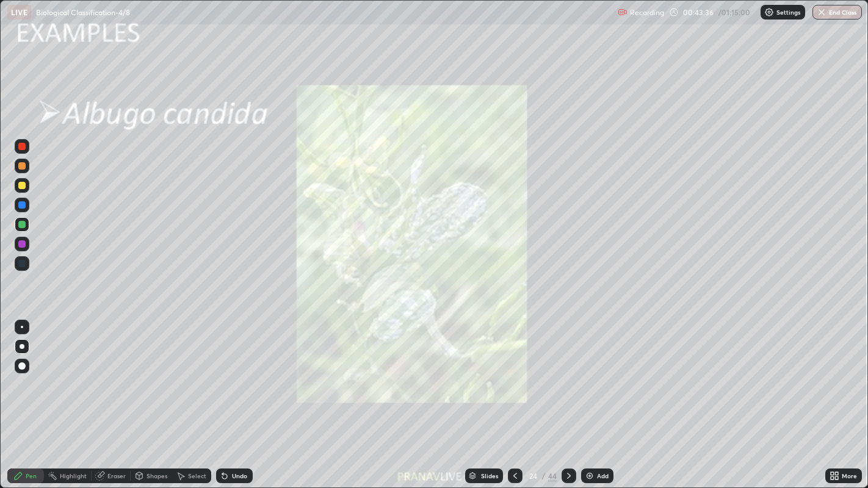
click at [837, 396] on icon at bounding box center [836, 473] width 3 height 3
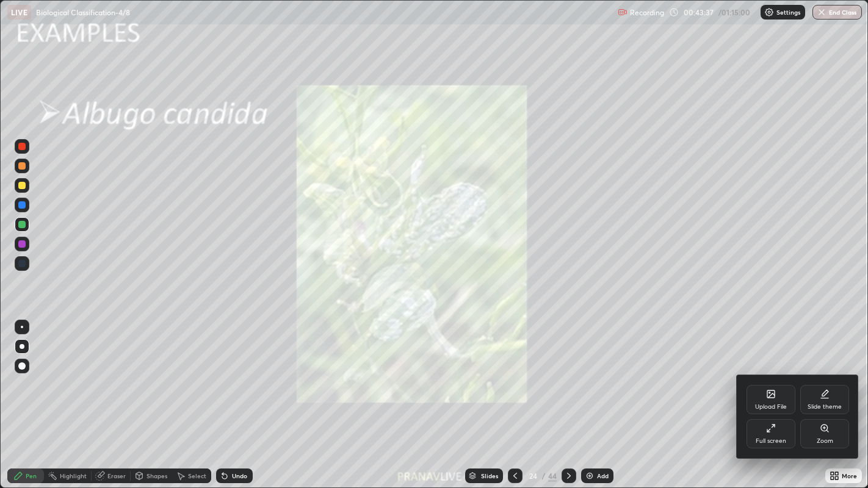
click at [828, 396] on div "Zoom" at bounding box center [824, 441] width 16 height 6
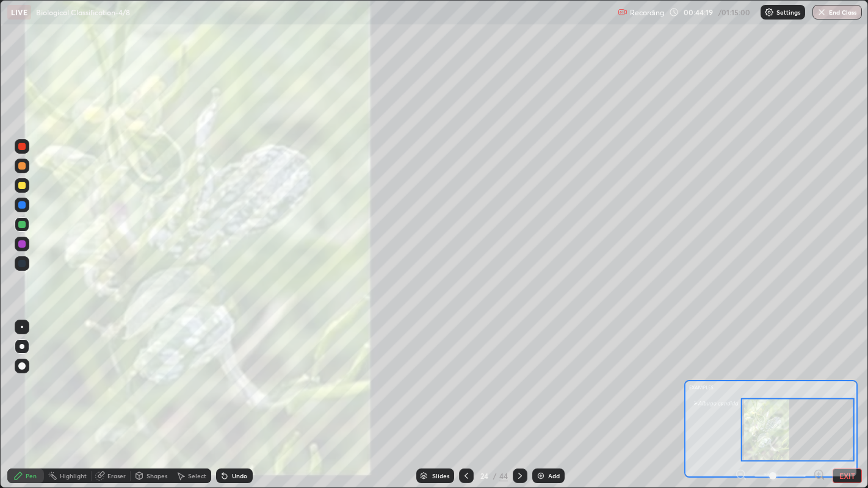
click at [846, 396] on button "EXIT" at bounding box center [846, 476] width 29 height 15
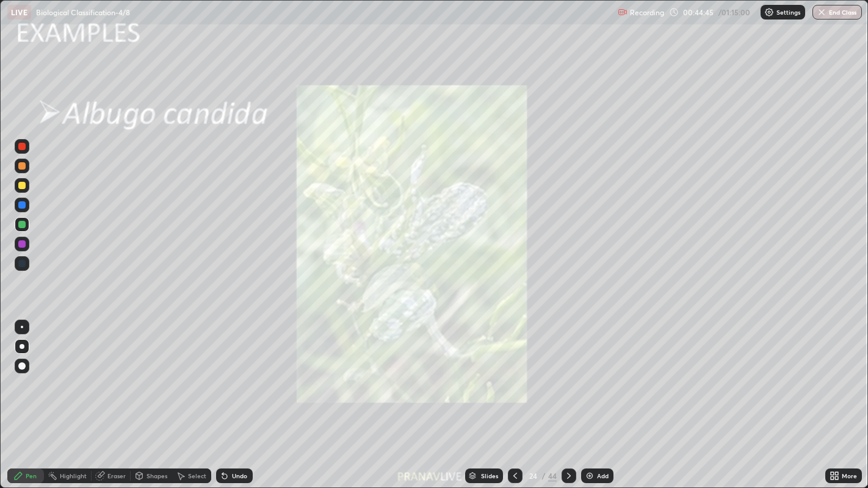
click at [473, 396] on icon at bounding box center [472, 475] width 7 height 7
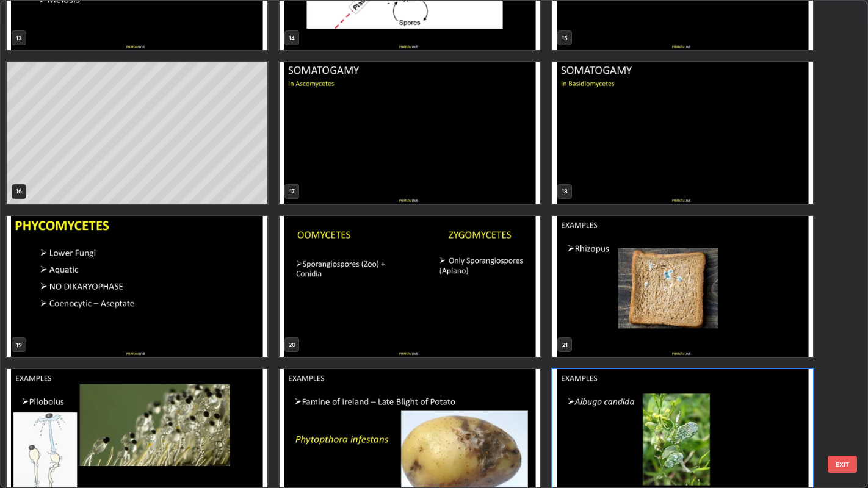
scroll to position [703, 0]
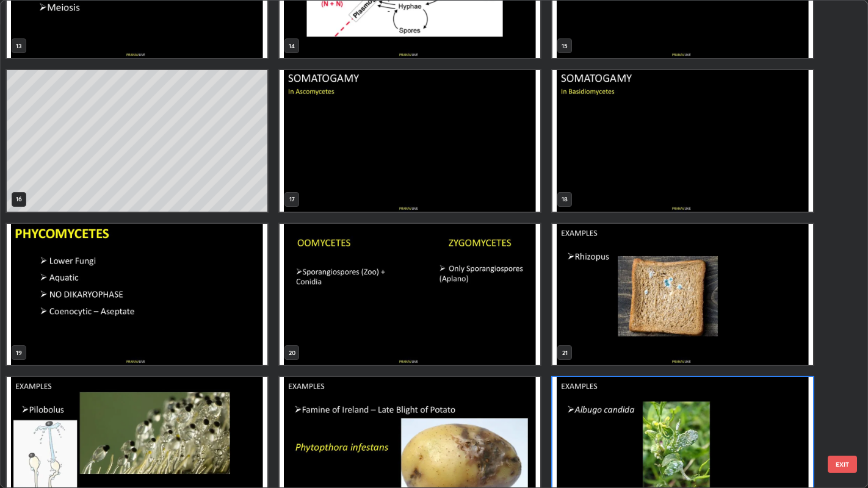
click at [611, 294] on img "grid" at bounding box center [682, 294] width 260 height 141
click at [605, 296] on img "grid" at bounding box center [682, 294] width 260 height 141
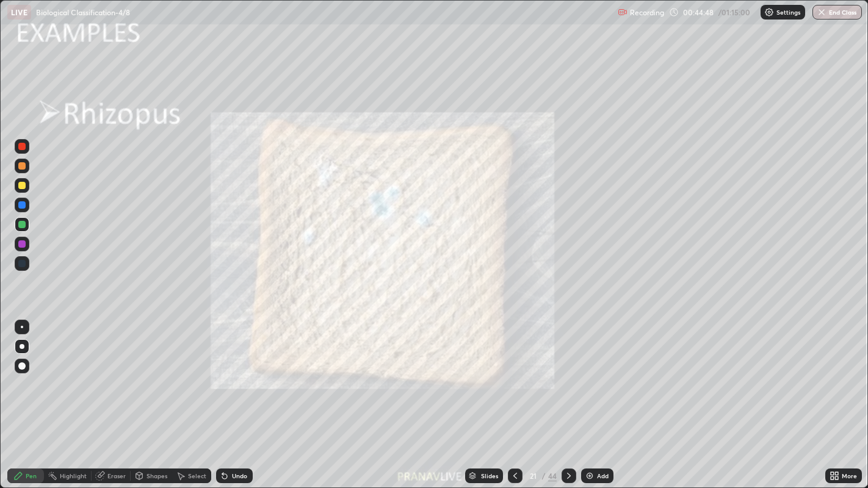
click at [603, 299] on img "grid" at bounding box center [682, 294] width 260 height 141
click at [603, 300] on img "grid" at bounding box center [682, 294] width 260 height 141
click at [605, 300] on img "grid" at bounding box center [682, 294] width 260 height 141
click at [489, 396] on div "Slides" at bounding box center [489, 476] width 17 height 6
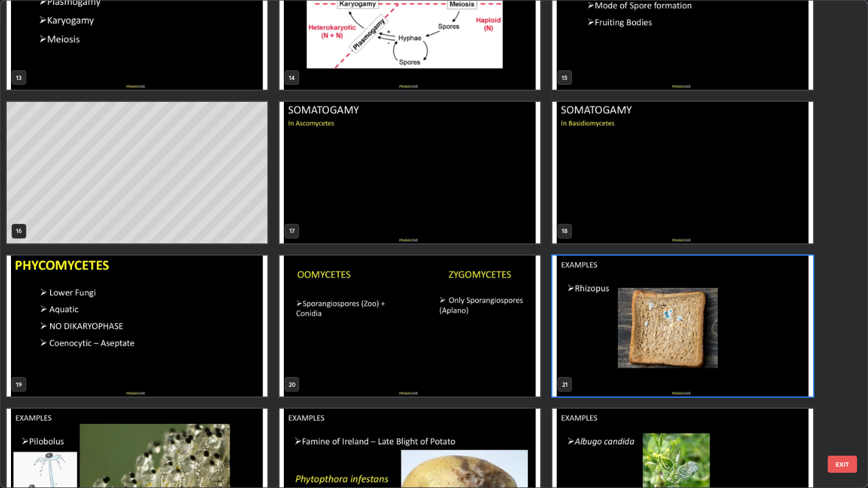
scroll to position [675, 0]
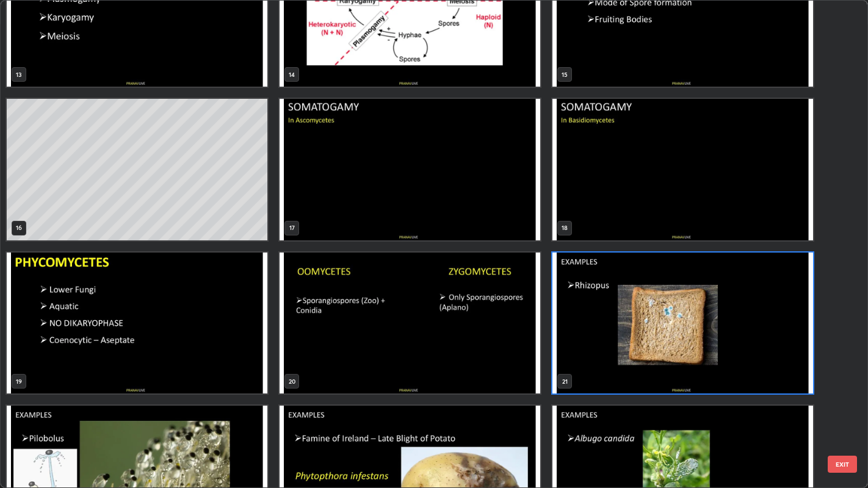
click at [439, 334] on img "grid" at bounding box center [409, 323] width 260 height 141
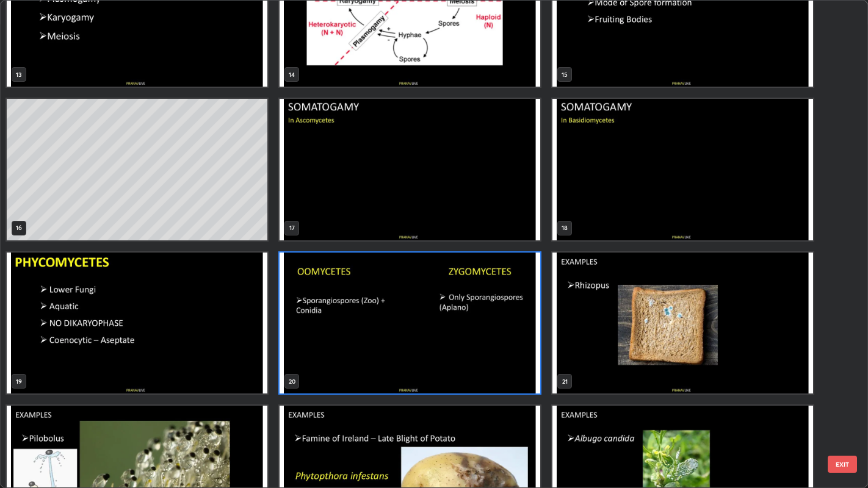
click at [440, 336] on img "grid" at bounding box center [409, 323] width 260 height 141
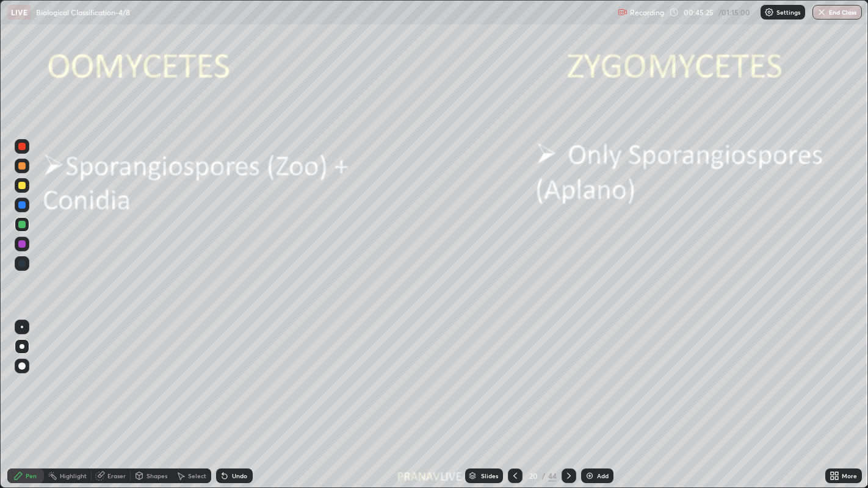
click at [442, 335] on img "grid" at bounding box center [409, 323] width 260 height 141
click at [441, 336] on img "grid" at bounding box center [409, 323] width 260 height 141
click at [608, 396] on div "Add" at bounding box center [597, 476] width 32 height 15
click at [492, 396] on div "Slides" at bounding box center [489, 476] width 17 height 6
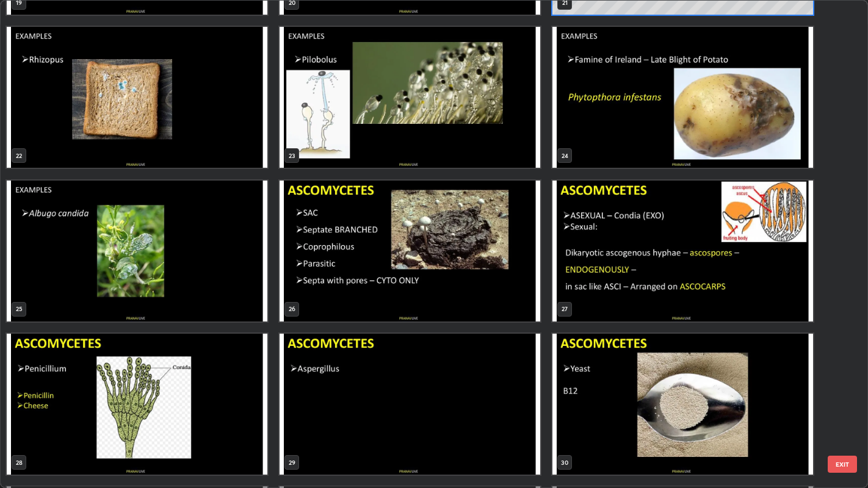
scroll to position [1054, 0]
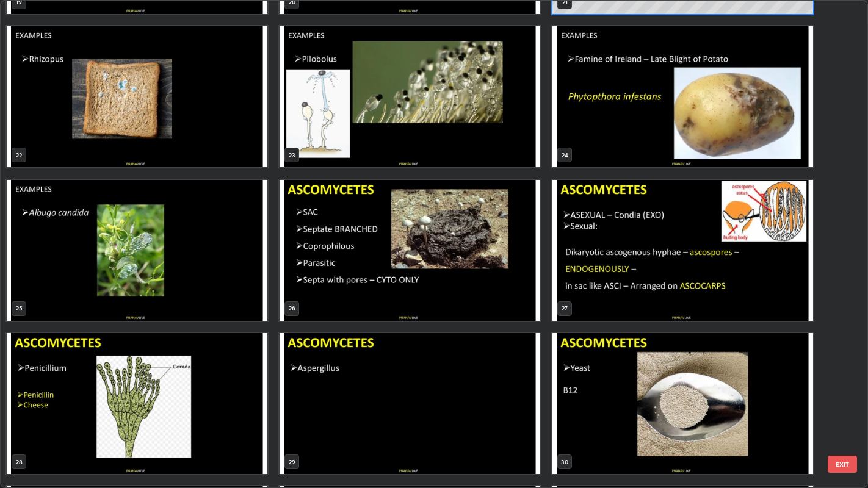
click at [331, 295] on img "grid" at bounding box center [409, 250] width 260 height 141
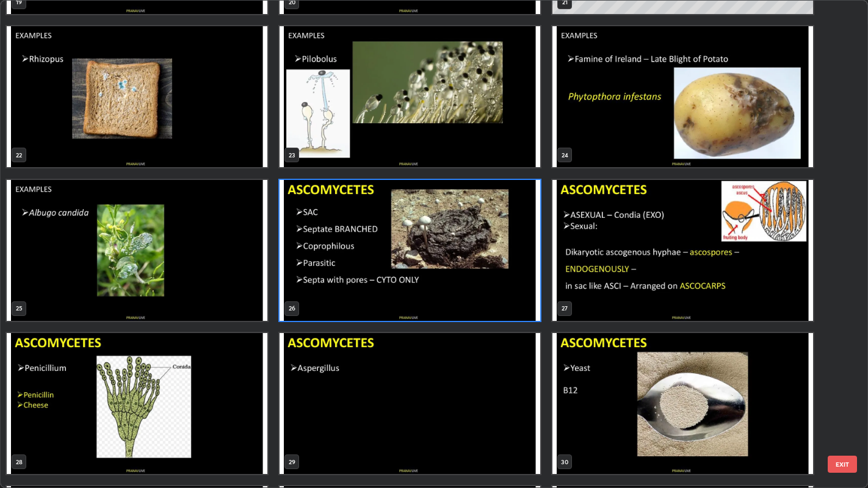
click at [334, 296] on img "grid" at bounding box center [409, 250] width 260 height 141
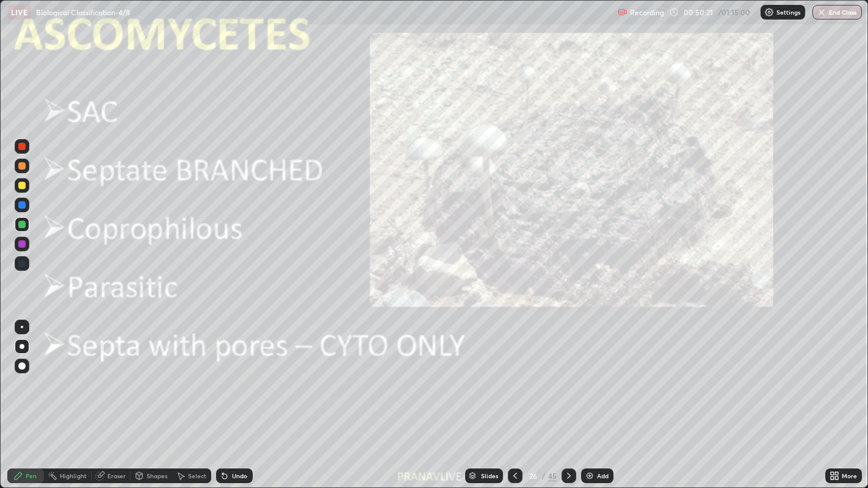
click at [338, 303] on img "grid" at bounding box center [409, 250] width 260 height 141
click at [835, 396] on icon at bounding box center [834, 476] width 10 height 10
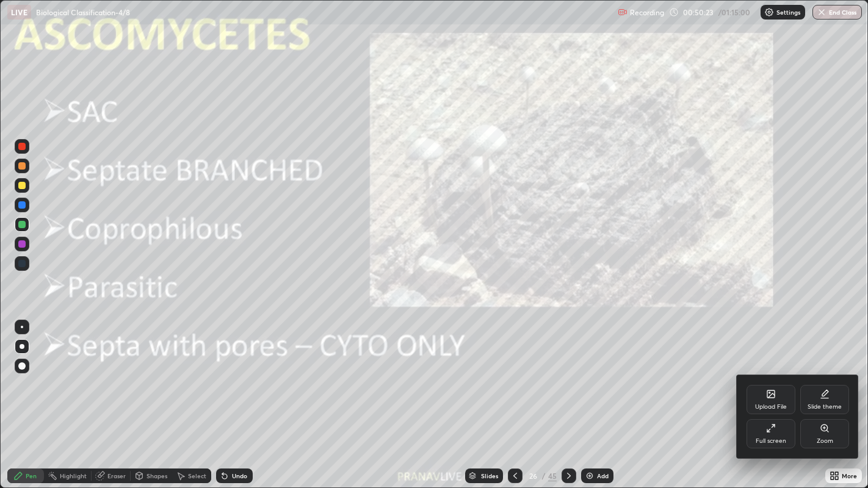
click at [825, 396] on div "Zoom" at bounding box center [824, 433] width 49 height 29
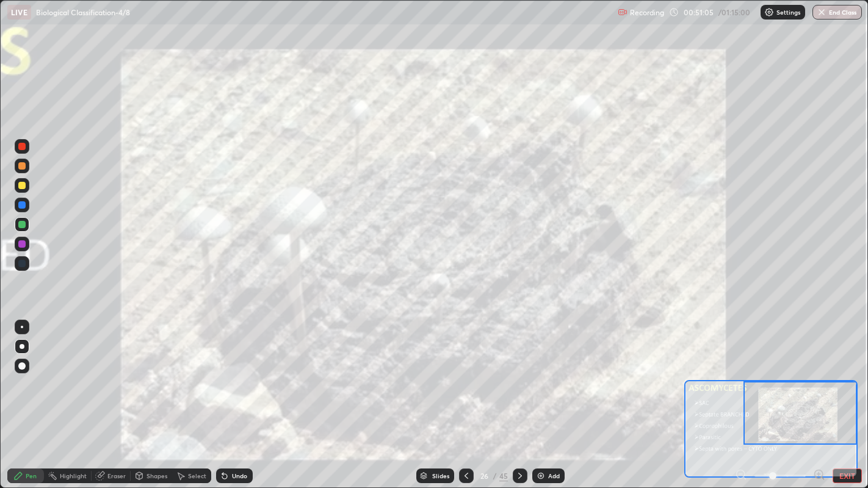
click at [437, 396] on div "Slides" at bounding box center [435, 476] width 38 height 15
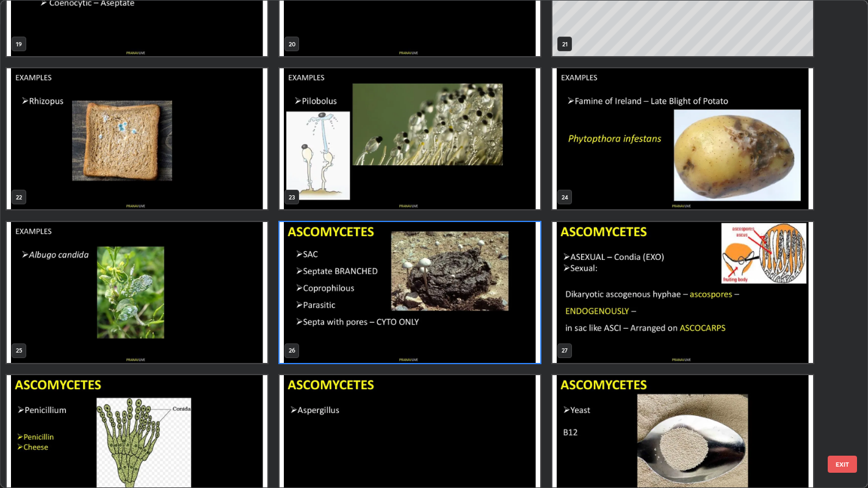
scroll to position [1017, 0]
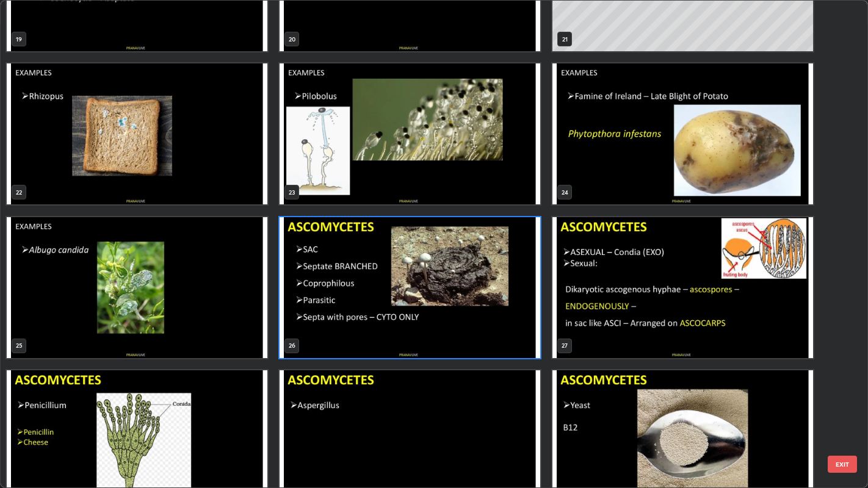
click at [492, 332] on img "grid" at bounding box center [409, 287] width 260 height 141
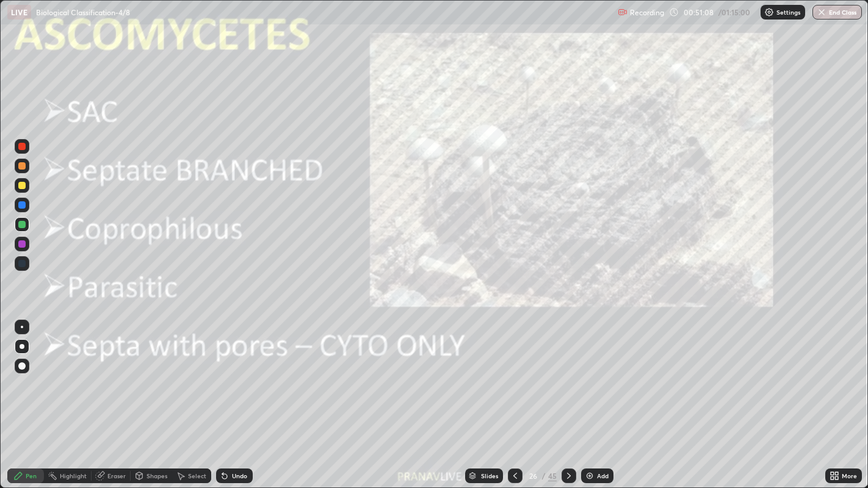
click at [498, 336] on img "grid" at bounding box center [409, 287] width 260 height 141
click at [498, 337] on img "grid" at bounding box center [409, 287] width 260 height 141
click at [501, 337] on img "grid" at bounding box center [409, 287] width 260 height 141
click at [600, 396] on div "Add" at bounding box center [603, 476] width 12 height 6
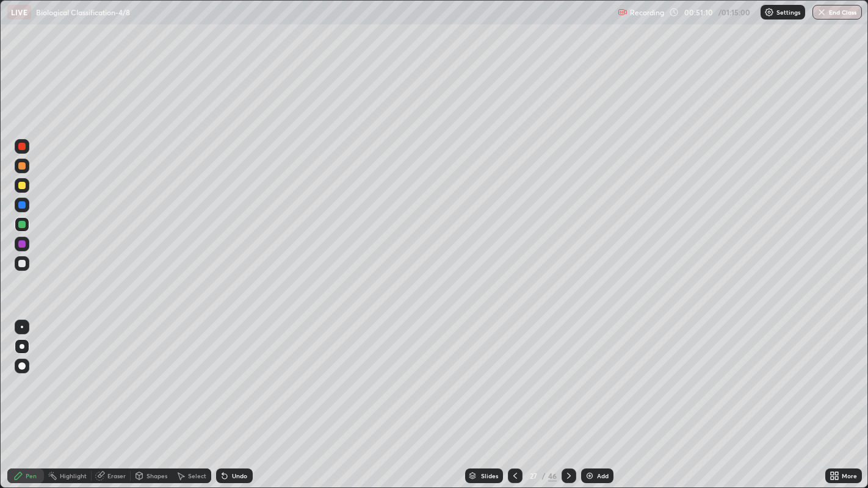
click at [24, 188] on div at bounding box center [21, 185] width 7 height 7
click at [250, 396] on div "Undo" at bounding box center [234, 476] width 37 height 15
click at [26, 264] on div at bounding box center [22, 263] width 15 height 15
click at [19, 189] on div at bounding box center [22, 185] width 15 height 15
click at [21, 264] on div at bounding box center [21, 263] width 7 height 7
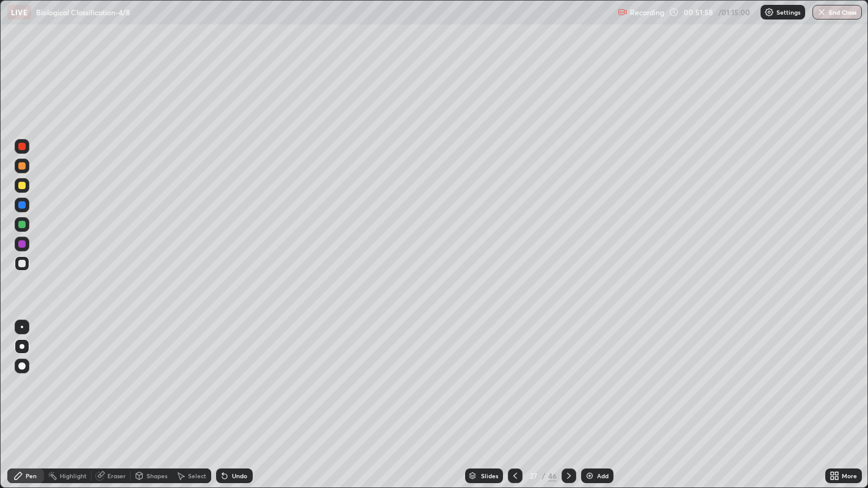
click at [21, 265] on div at bounding box center [21, 263] width 7 height 7
click at [25, 243] on div at bounding box center [21, 243] width 7 height 7
click at [24, 226] on div at bounding box center [21, 224] width 7 height 7
click at [239, 396] on div "Undo" at bounding box center [239, 476] width 15 height 6
click at [240, 396] on div "Undo" at bounding box center [234, 476] width 37 height 15
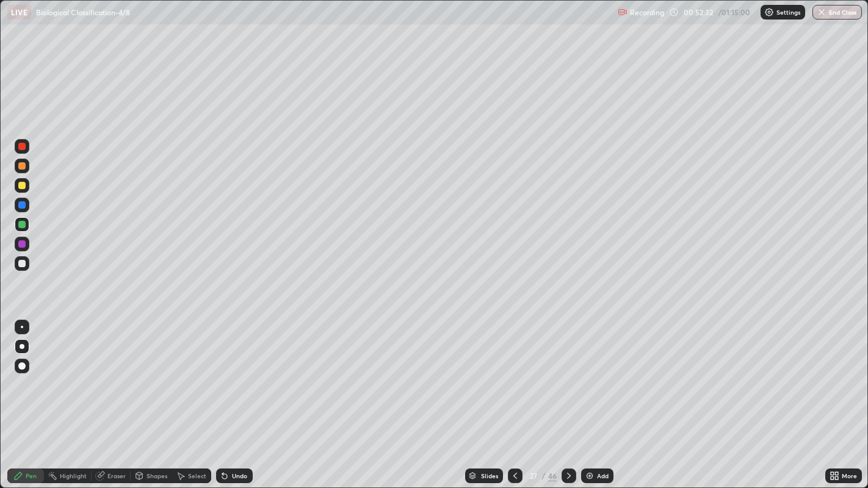
click at [23, 204] on div at bounding box center [21, 204] width 7 height 7
click at [567, 396] on icon at bounding box center [569, 476] width 10 height 10
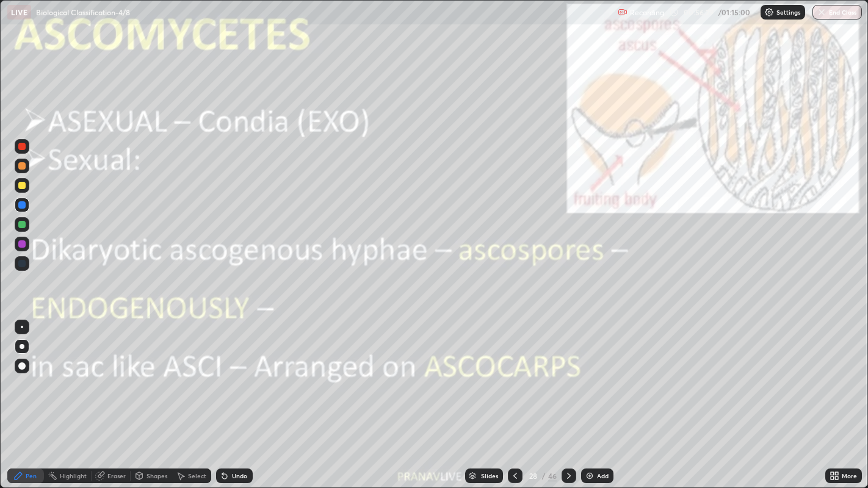
click at [838, 13] on button "End Class" at bounding box center [836, 12] width 49 height 15
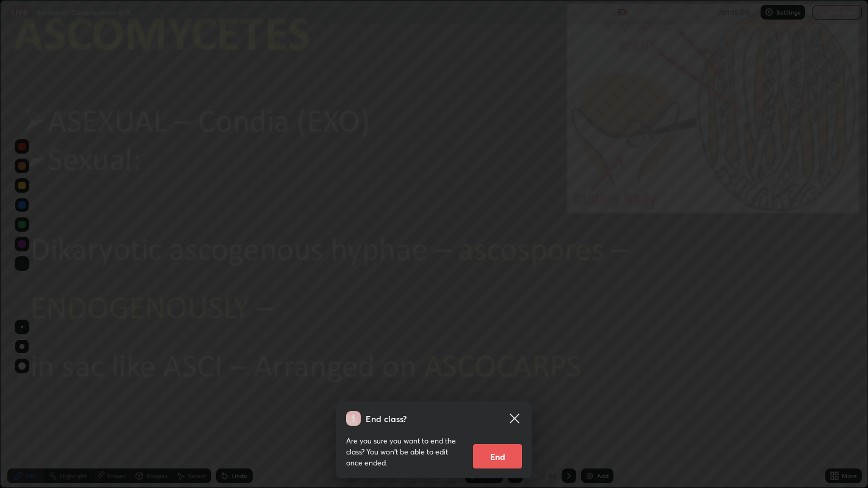
click at [516, 396] on button "End" at bounding box center [497, 456] width 49 height 24
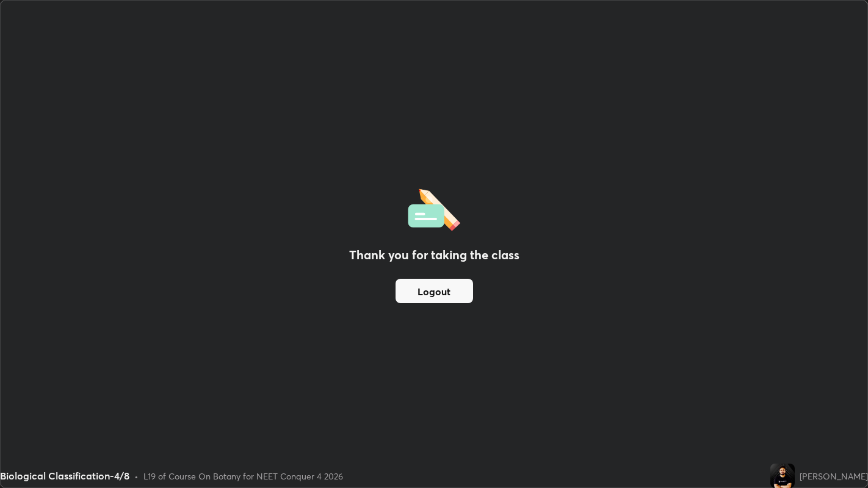
click at [398, 300] on button "Logout" at bounding box center [433, 291] width 77 height 24
click at [404, 297] on button "Logout" at bounding box center [433, 291] width 77 height 24
